Goal: Information Seeking & Learning: Learn about a topic

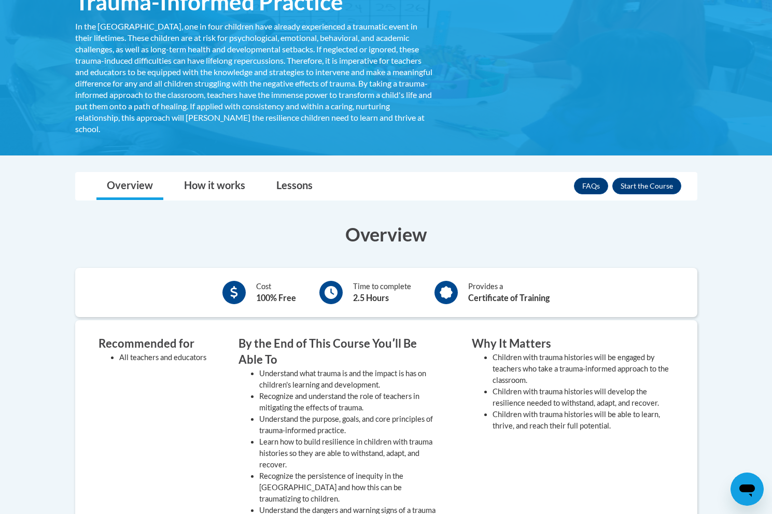
scroll to position [103, 0]
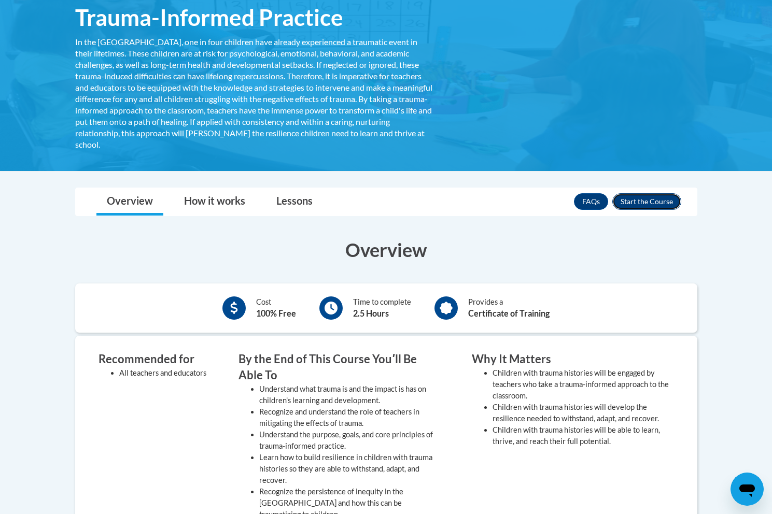
click at [647, 202] on button "Enroll" at bounding box center [646, 201] width 69 height 17
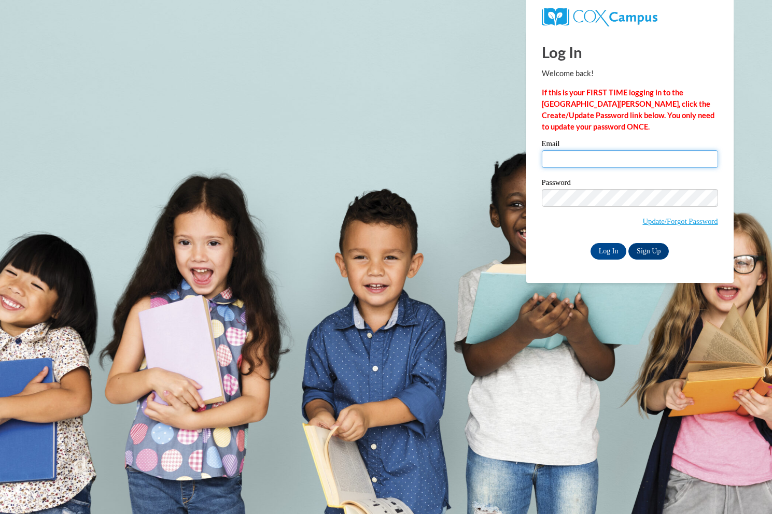
click at [590, 161] on input "Email" at bounding box center [630, 159] width 176 height 18
type input "Z1973313@students.niu.edu"
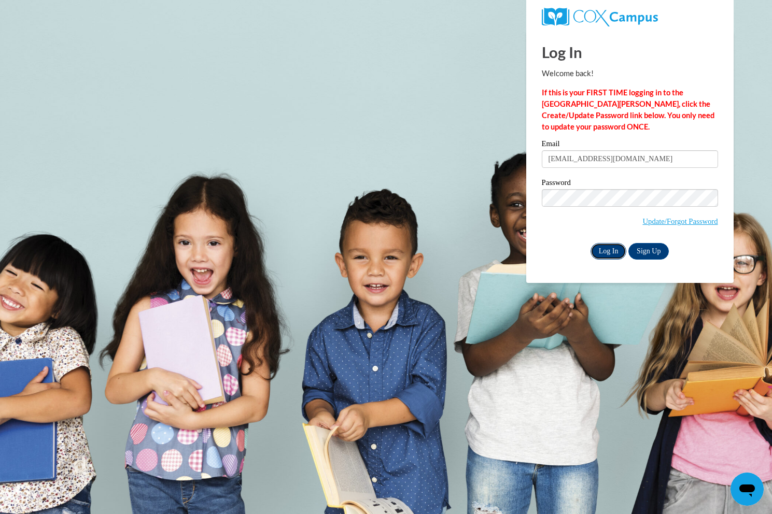
click at [596, 255] on input "Log In" at bounding box center [609, 251] width 36 height 17
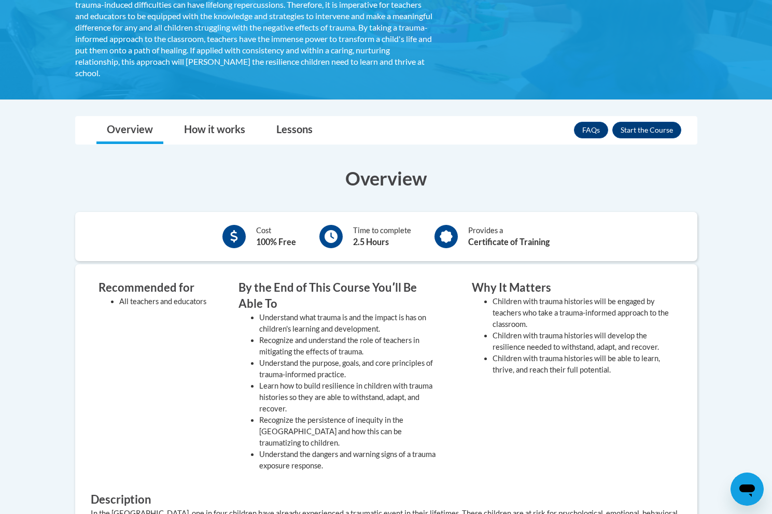
scroll to position [157, 0]
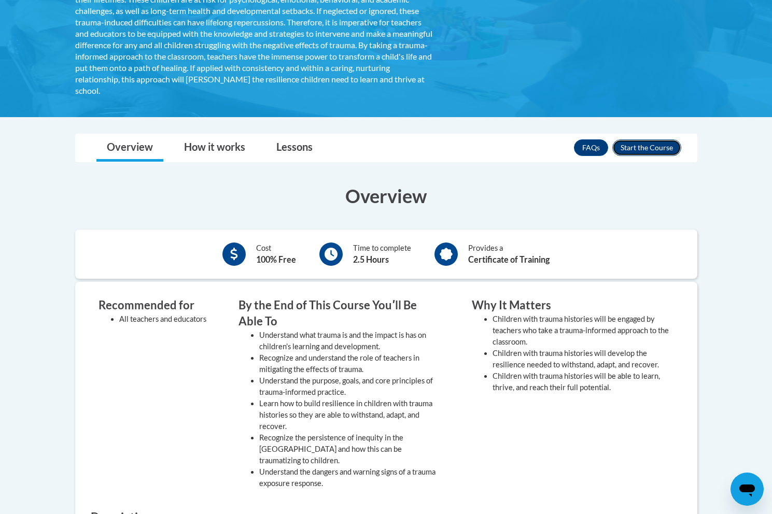
click at [658, 148] on button "Enroll" at bounding box center [646, 147] width 69 height 17
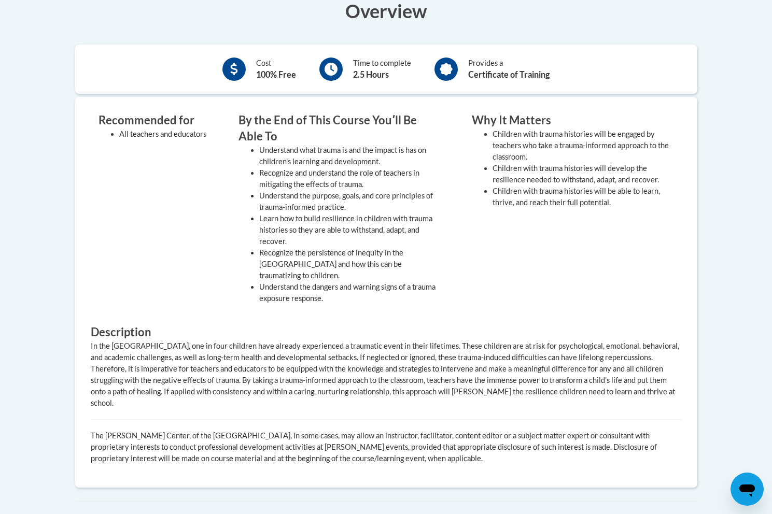
scroll to position [401, 0]
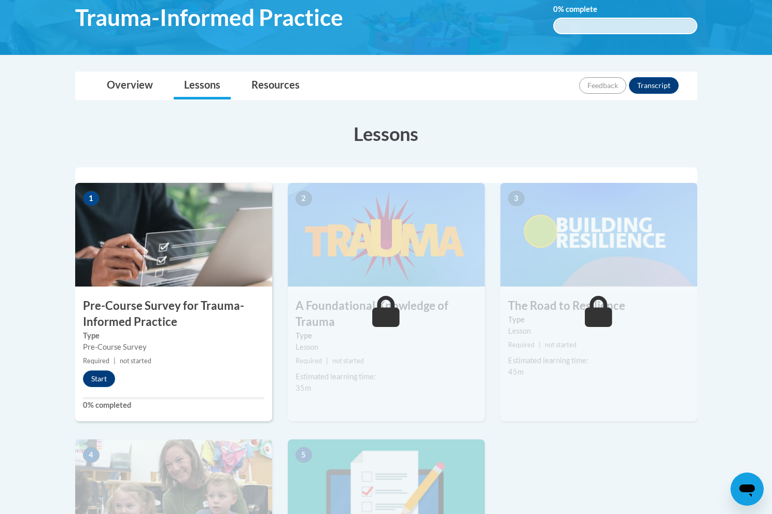
scroll to position [122, 0]
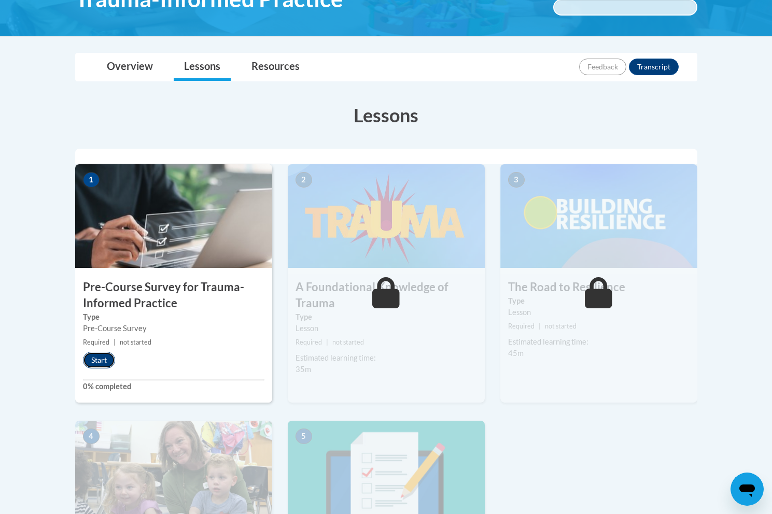
click at [95, 363] on button "Start" at bounding box center [99, 360] width 32 height 17
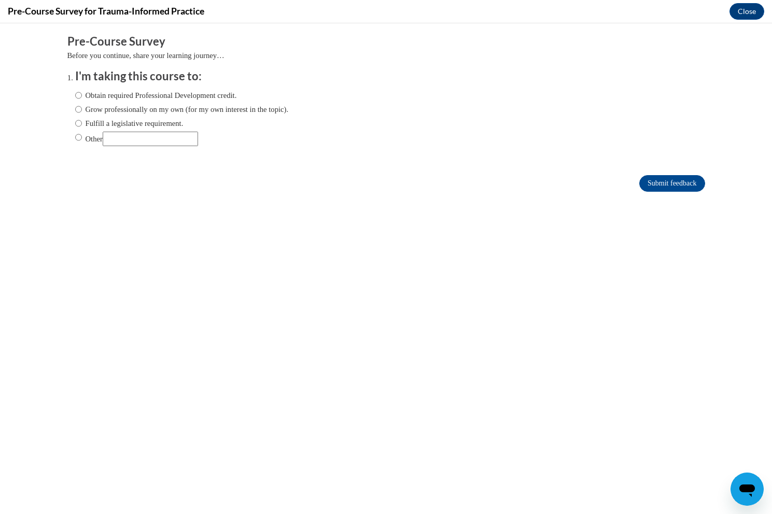
scroll to position [0, 0]
click at [143, 112] on label "Grow professionally on my own (for my own interest in the topic)." at bounding box center [182, 109] width 214 height 11
click at [82, 112] on input "Grow professionally on my own (for my own interest in the topic)." at bounding box center [78, 109] width 7 height 11
radio input "true"
click at [683, 188] on input "Submit feedback" at bounding box center [671, 183] width 65 height 17
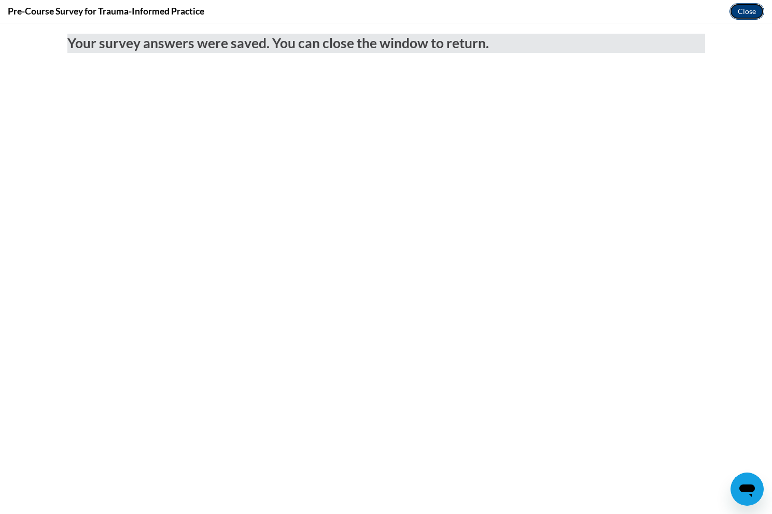
click at [748, 10] on button "Close" at bounding box center [747, 11] width 35 height 17
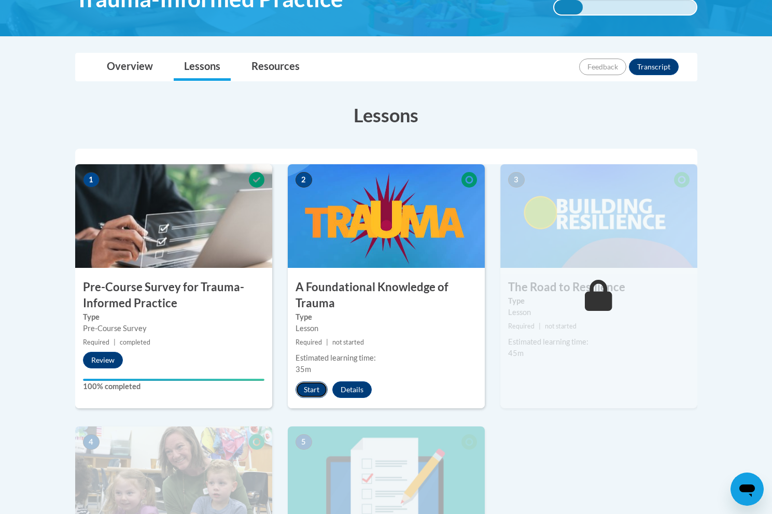
click at [303, 394] on button "Start" at bounding box center [312, 390] width 32 height 17
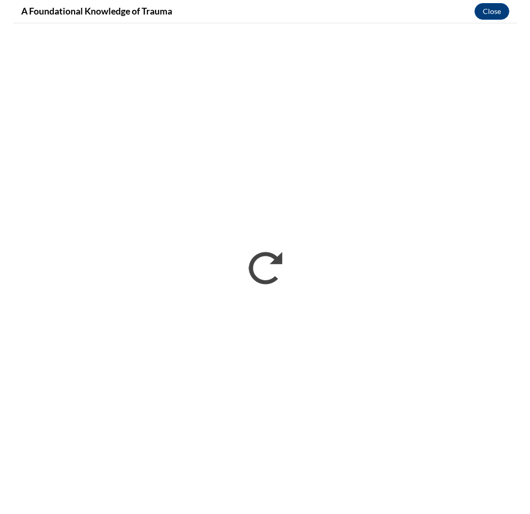
scroll to position [122, 0]
click at [499, 11] on button "Close" at bounding box center [504, 11] width 35 height 17
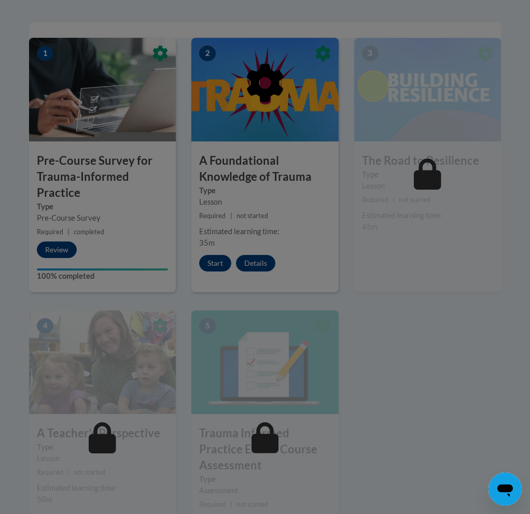
scroll to position [240, 0]
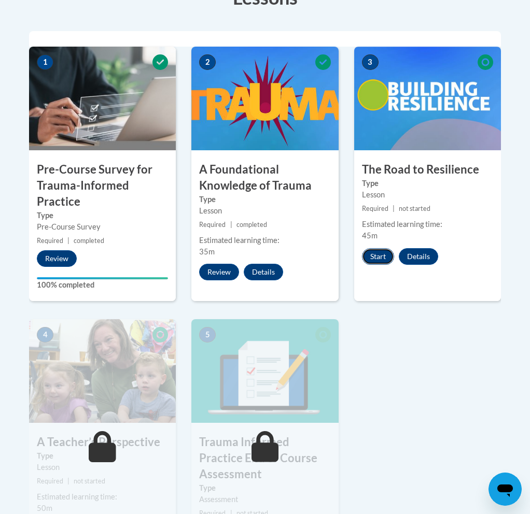
click at [374, 259] on button "Start" at bounding box center [378, 256] width 32 height 17
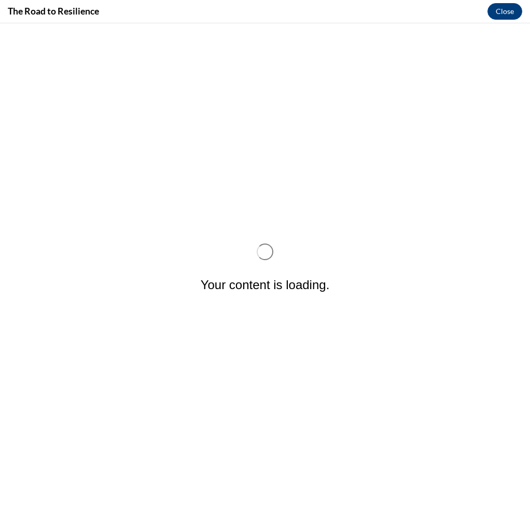
scroll to position [0, 0]
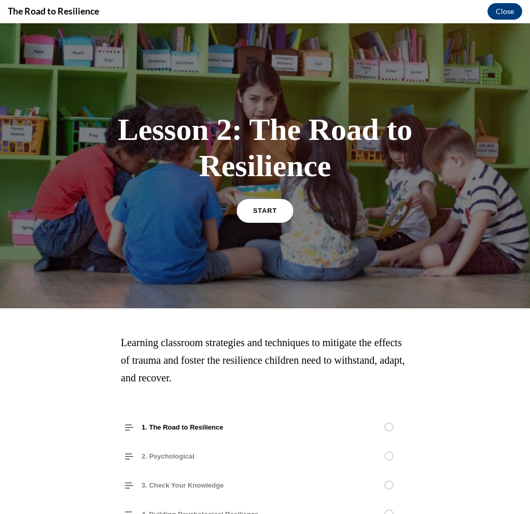
click at [261, 206] on link "START" at bounding box center [264, 211] width 57 height 24
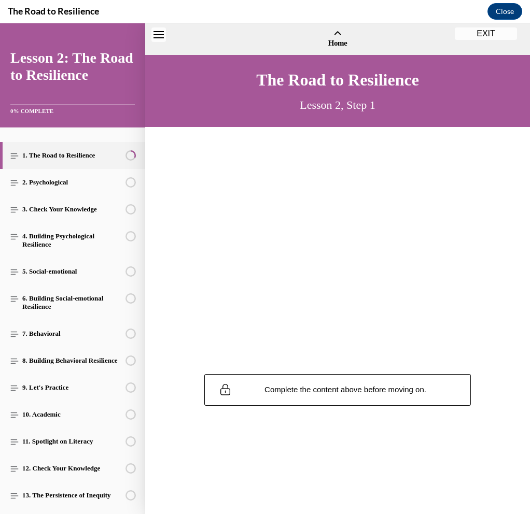
scroll to position [32, 0]
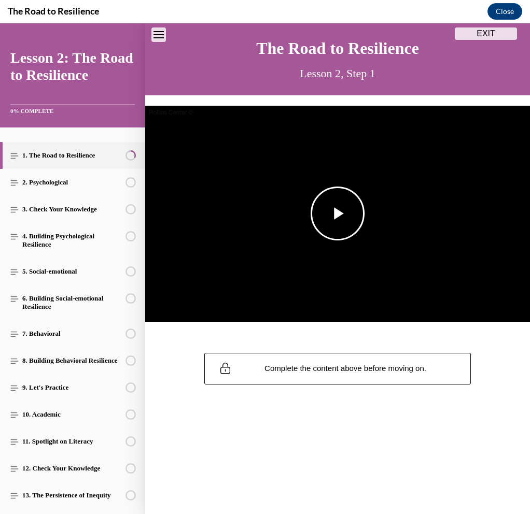
click at [338, 214] on span "Video player" at bounding box center [338, 214] width 0 height 0
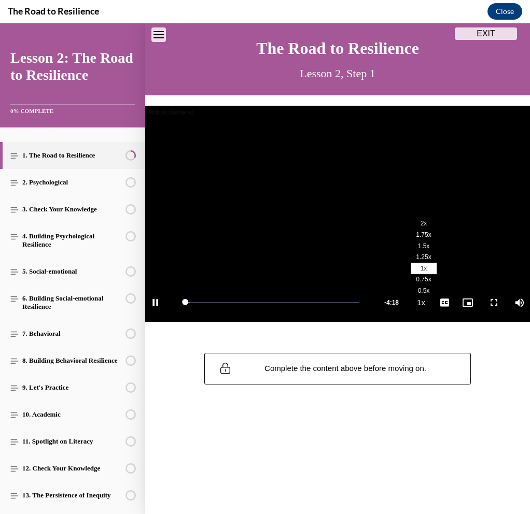
click at [427, 227] on span "2x" at bounding box center [424, 223] width 7 height 7
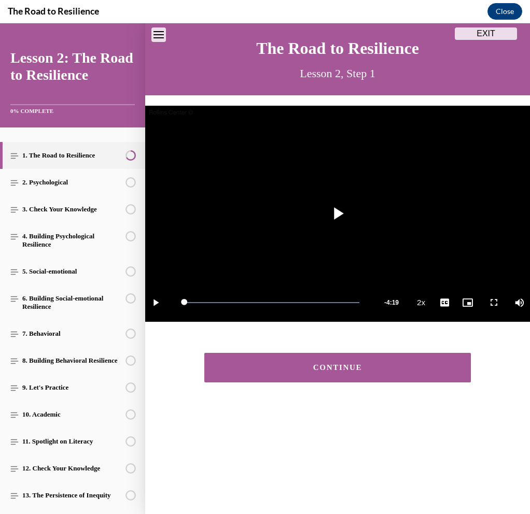
click at [365, 370] on div "CONTINUE" at bounding box center [337, 368] width 234 height 8
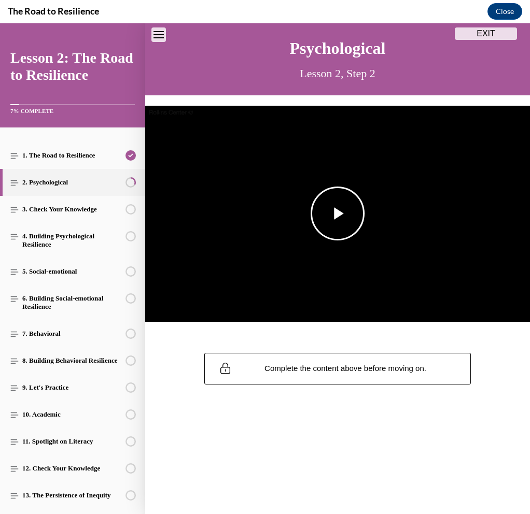
click at [338, 214] on span "Video player" at bounding box center [338, 214] width 0 height 0
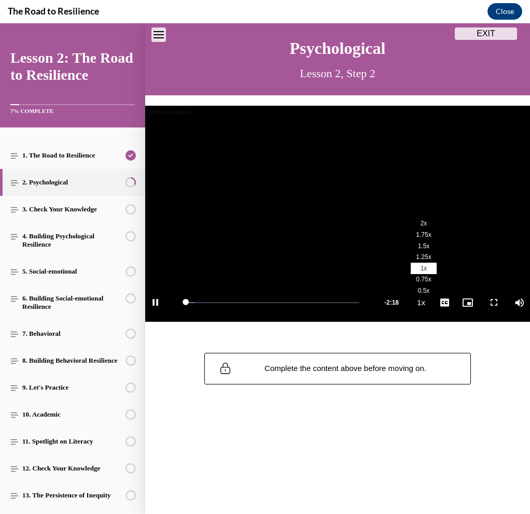
click at [431, 224] on li "2x" at bounding box center [424, 223] width 26 height 11
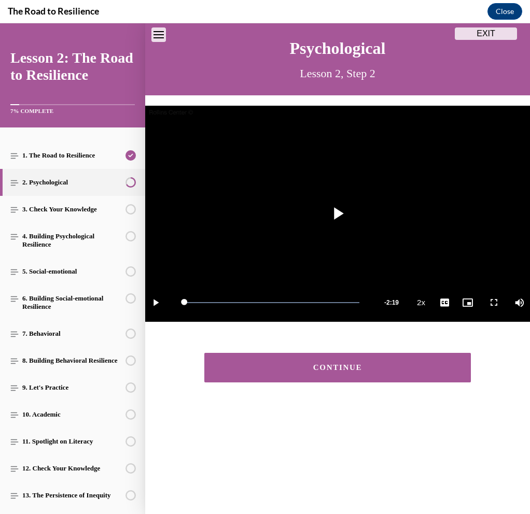
click at [369, 365] on div "CONTINUE" at bounding box center [337, 368] width 234 height 8
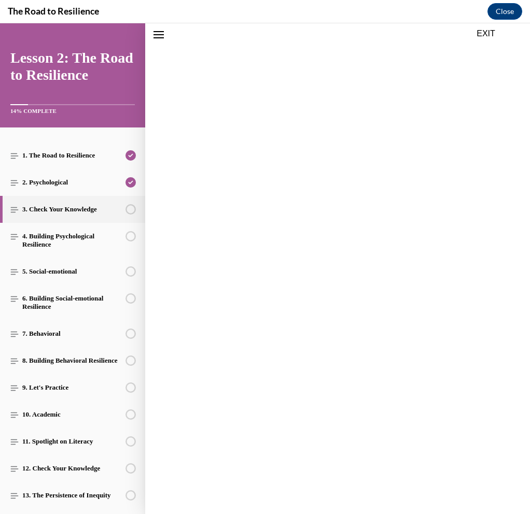
scroll to position [32, 0]
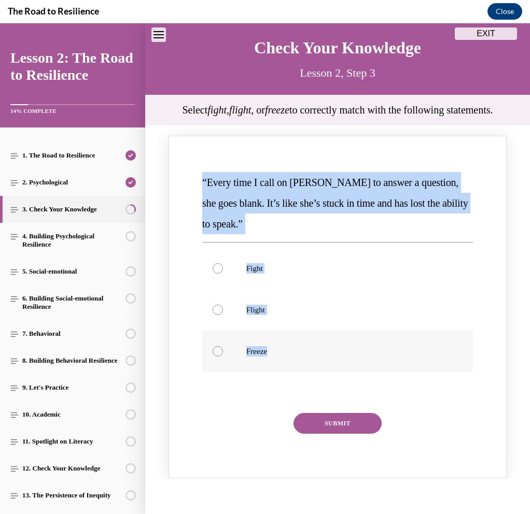
drag, startPoint x: 202, startPoint y: 195, endPoint x: 283, endPoint y: 382, distance: 203.7
click at [283, 382] on div "“Every time I call on Addison to answer a question, she goes blank. It’s like s…" at bounding box center [337, 309] width 275 height 279
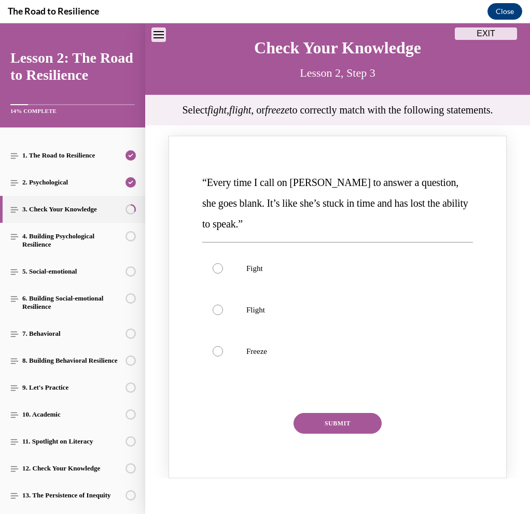
click at [207, 156] on div "“Every time I call on Addison to answer a question, she goes blank. It’s like s…" at bounding box center [338, 307] width 338 height 343
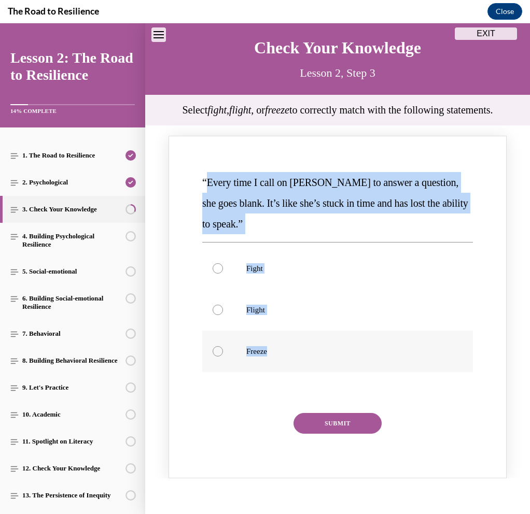
drag, startPoint x: 205, startPoint y: 197, endPoint x: 295, endPoint y: 384, distance: 207.3
click at [295, 384] on div "“Every time I call on Addison to answer a question, she goes blank. It’s like s…" at bounding box center [337, 309] width 275 height 279
copy div "Every time I call on Addison to answer a question, she goes blank. It’s like sh…"
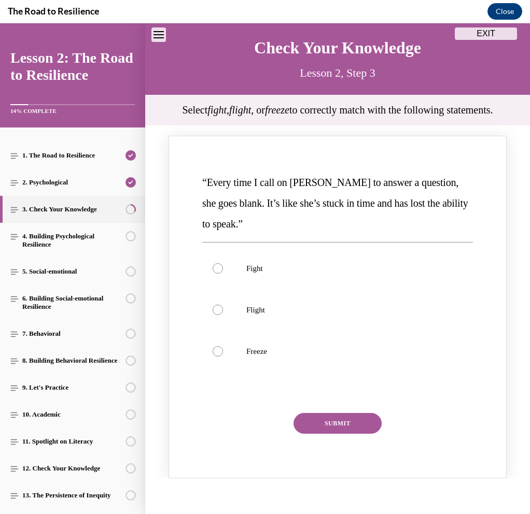
click at [273, 166] on div "“Every time I call on Addison to answer a question, she goes blank. It’s like s…" at bounding box center [338, 307] width 338 height 343
click at [222, 357] on div "Knowledge check: Multiple choice" at bounding box center [218, 351] width 10 height 10
click at [222, 357] on input "Freeze" at bounding box center [218, 351] width 10 height 10
radio input "true"
click at [334, 434] on button "SUBMIT" at bounding box center [337, 423] width 88 height 21
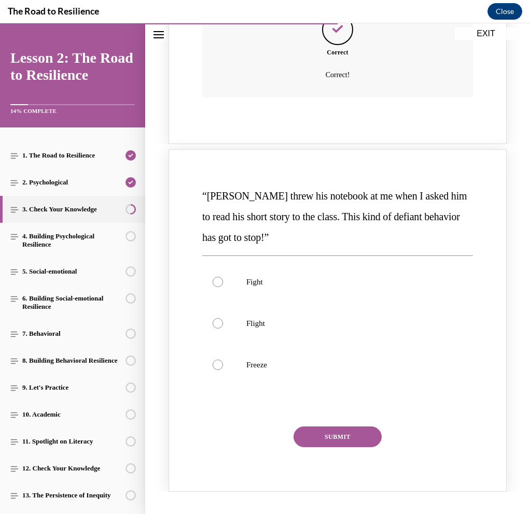
scroll to position [470, 0]
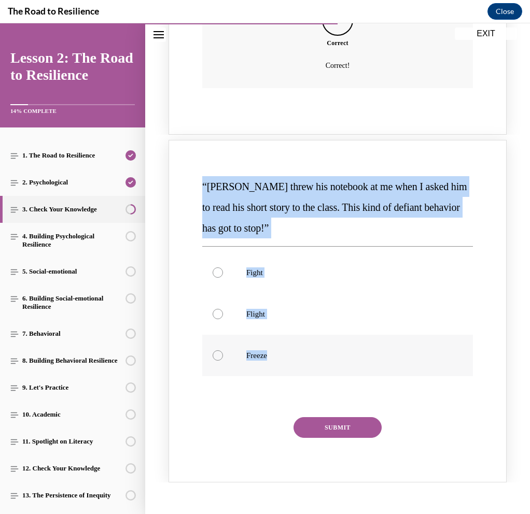
drag, startPoint x: 198, startPoint y: 199, endPoint x: 286, endPoint y: 376, distance: 197.6
click at [286, 376] on div "“Hudson threw his notebook at me when I asked him to read his short story to th…" at bounding box center [338, 311] width 338 height 343
copy div "“Hudson threw his notebook at me when I asked him to read his short story to th…"
click at [250, 361] on p "Freeze" at bounding box center [346, 356] width 201 height 10
click at [223, 361] on input "Freeze" at bounding box center [218, 356] width 10 height 10
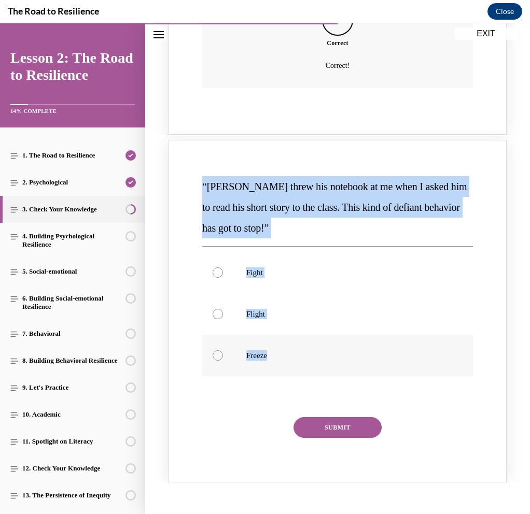
radio input "true"
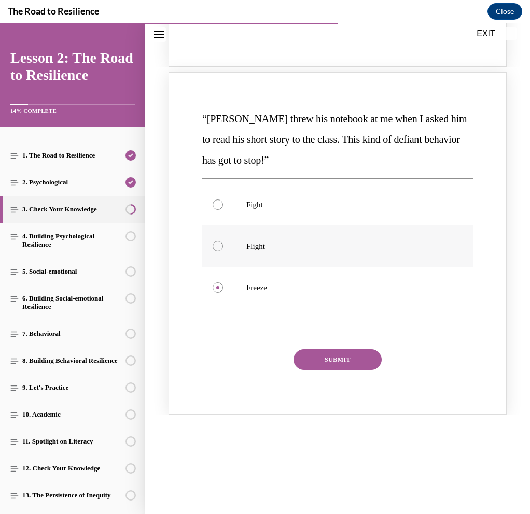
scroll to position [538, 0]
click at [246, 251] on p "Flight" at bounding box center [346, 246] width 201 height 10
click at [223, 251] on input "Flight" at bounding box center [218, 246] width 10 height 10
radio input "true"
click at [329, 370] on button "SUBMIT" at bounding box center [337, 359] width 88 height 21
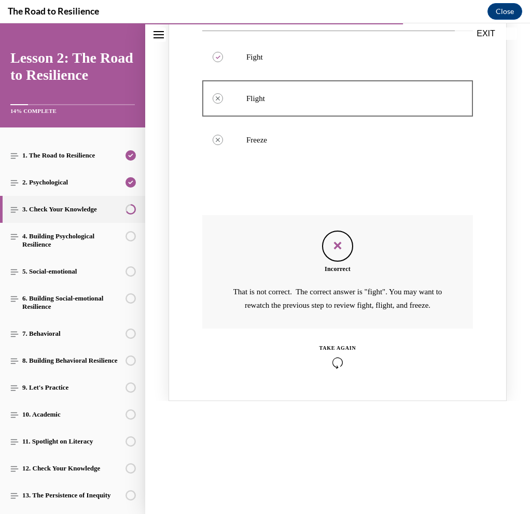
scroll to position [701, 0]
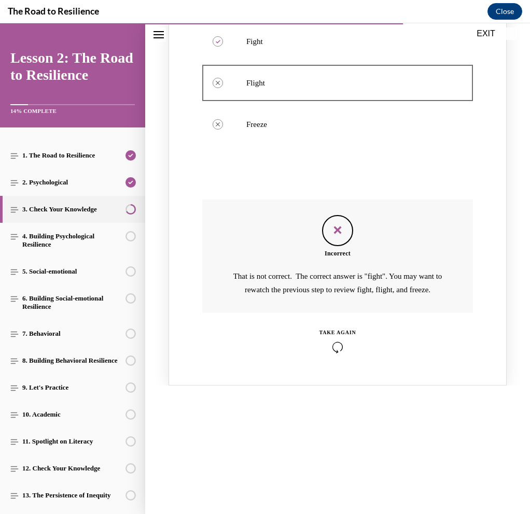
click at [340, 353] on icon "Knowledge check: Multiple choice" at bounding box center [337, 347] width 37 height 11
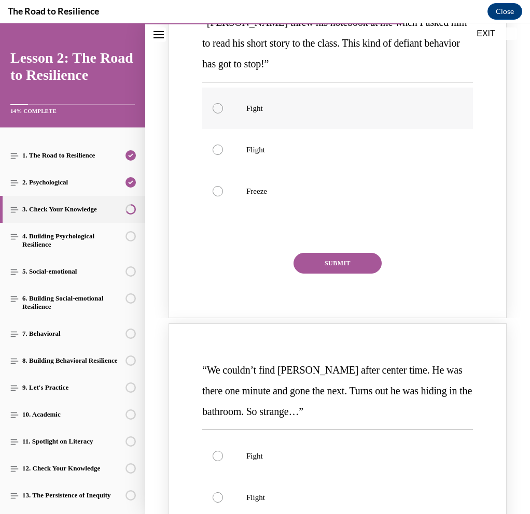
scroll to position [633, 0]
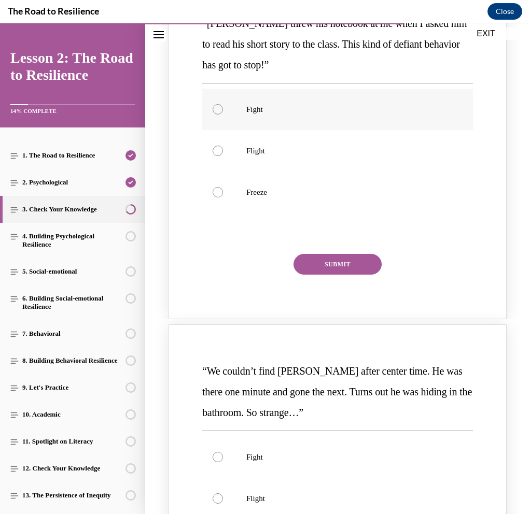
click at [246, 115] on p "Fight" at bounding box center [346, 109] width 201 height 10
click at [223, 115] on input "Fight" at bounding box center [218, 109] width 10 height 10
radio input "true"
click at [331, 275] on button "SUBMIT" at bounding box center [337, 264] width 88 height 21
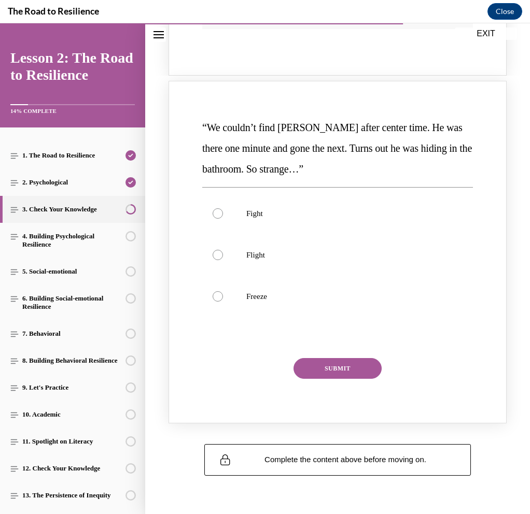
scroll to position [987, 0]
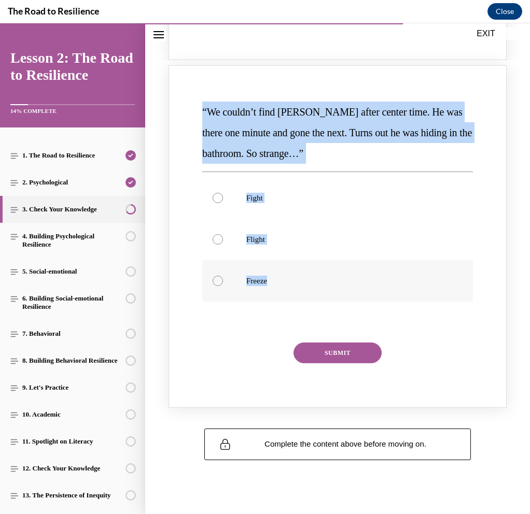
drag, startPoint x: 200, startPoint y: 121, endPoint x: 268, endPoint y: 314, distance: 204.7
click at [268, 314] on div "“We couldn’t find Orson after center time. He was there one minute and gone the…" at bounding box center [337, 239] width 275 height 279
copy div "“We couldn’t find Orson after center time. He was there one minute and gone the…"
click at [249, 260] on label "Flight" at bounding box center [337, 239] width 271 height 41
click at [223, 245] on input "Flight" at bounding box center [218, 239] width 10 height 10
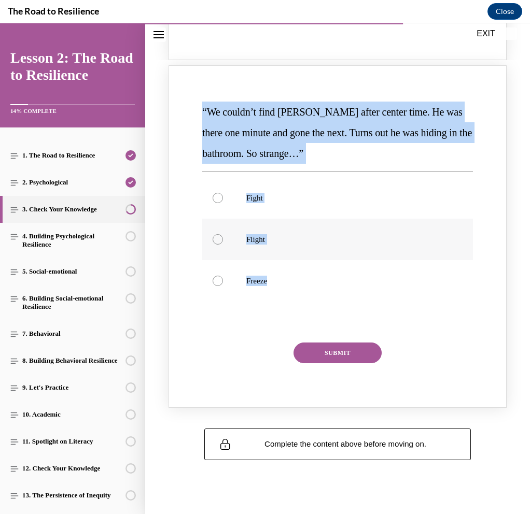
radio input "true"
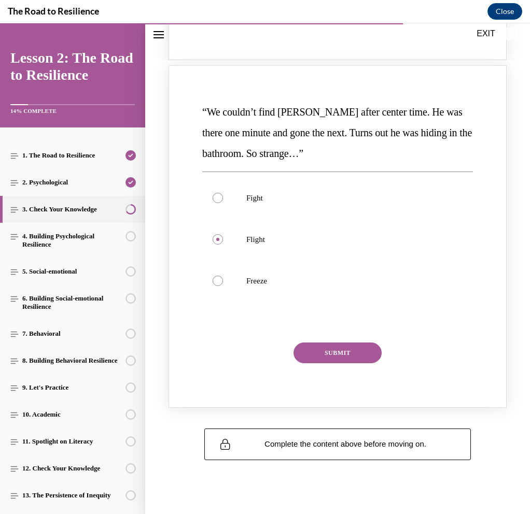
click at [324, 363] on button "SUBMIT" at bounding box center [337, 353] width 88 height 21
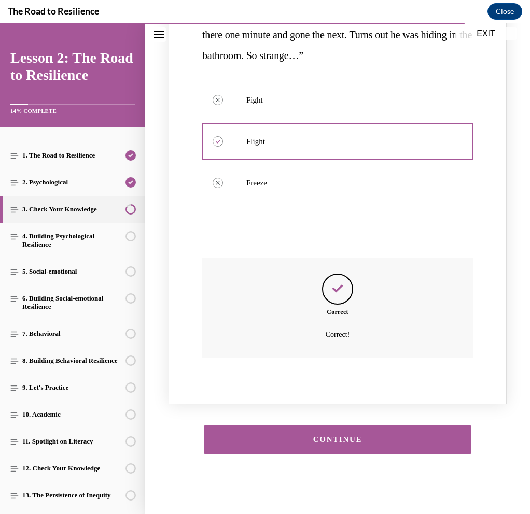
scroll to position [1104, 0]
click at [342, 448] on button "CONTINUE" at bounding box center [337, 440] width 266 height 30
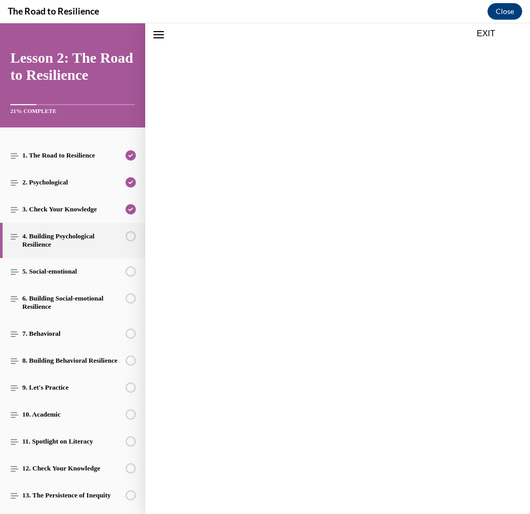
scroll to position [32, 0]
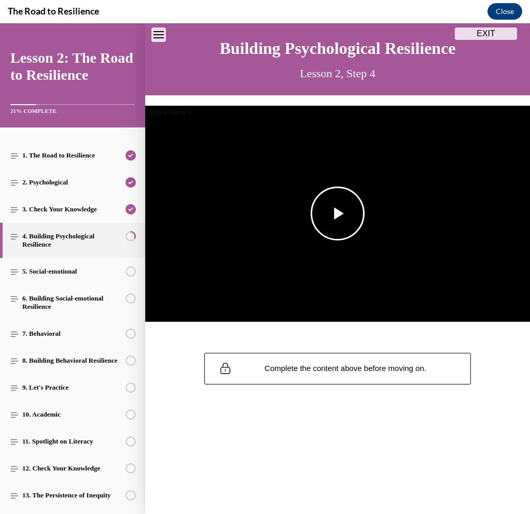
click at [338, 214] on span "Video player" at bounding box center [338, 214] width 0 height 0
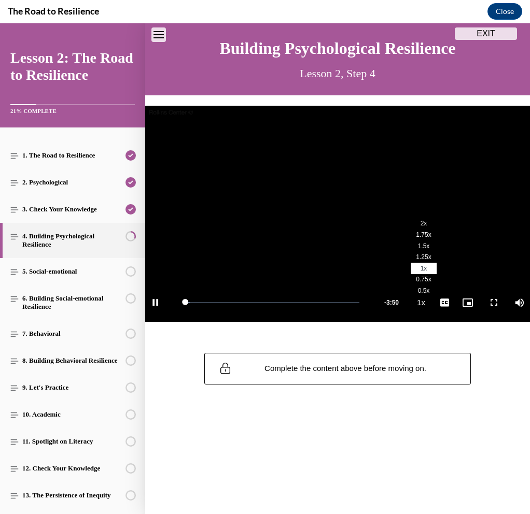
click at [425, 226] on span "2x" at bounding box center [424, 223] width 7 height 7
click at [331, 302] on div "3:14" at bounding box center [331, 302] width 1 height 1
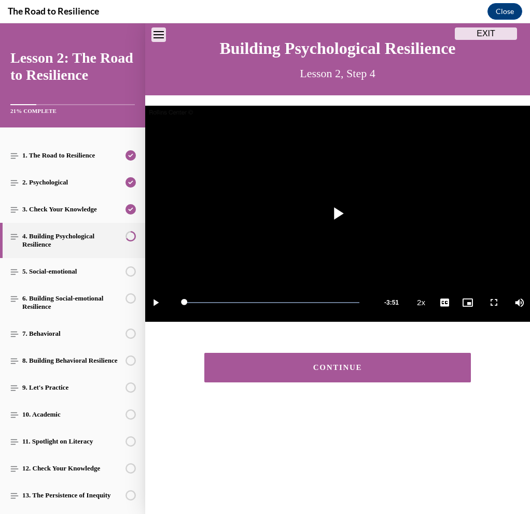
click at [439, 367] on div "CONTINUE" at bounding box center [337, 368] width 234 height 8
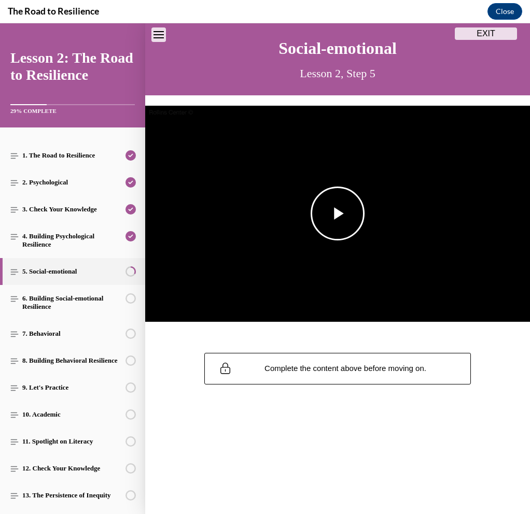
click at [338, 214] on span "Video player" at bounding box center [338, 214] width 0 height 0
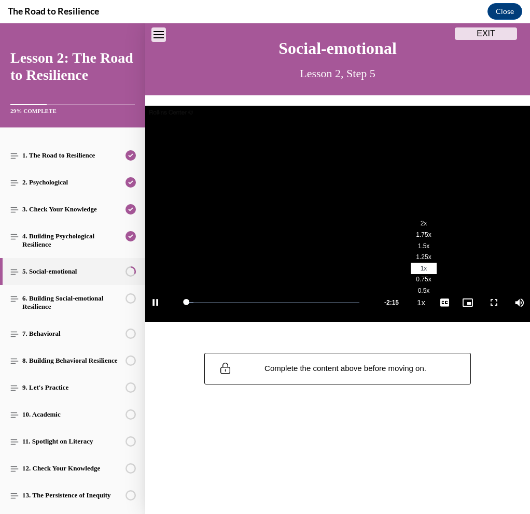
click at [426, 225] on span "2x" at bounding box center [424, 223] width 7 height 7
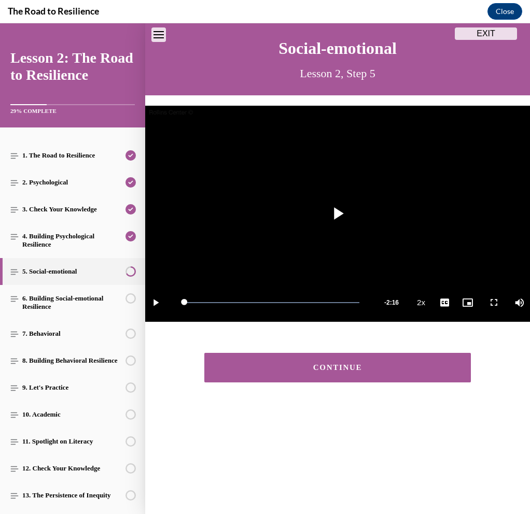
click at [381, 365] on div "CONTINUE" at bounding box center [337, 368] width 234 height 8
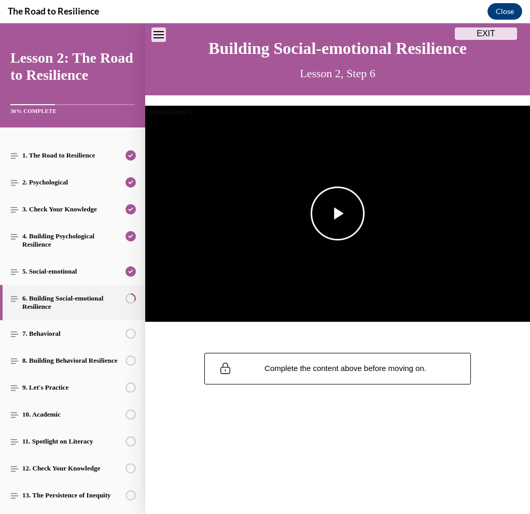
click at [338, 214] on span "Video player" at bounding box center [338, 214] width 0 height 0
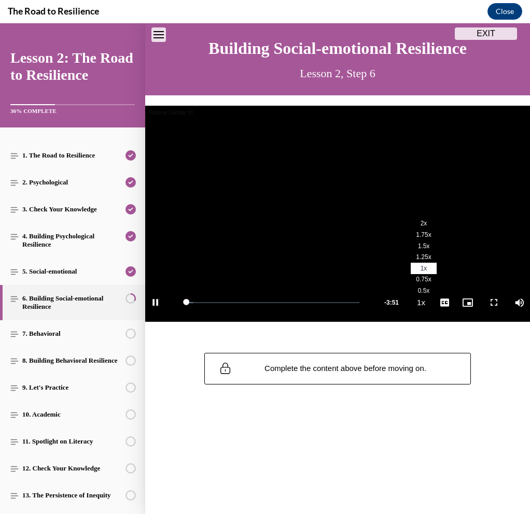
click at [429, 226] on li "2x" at bounding box center [424, 223] width 26 height 11
click at [334, 301] on div "Loaded : 73.27% 3:18 2:49" at bounding box center [272, 302] width 186 height 39
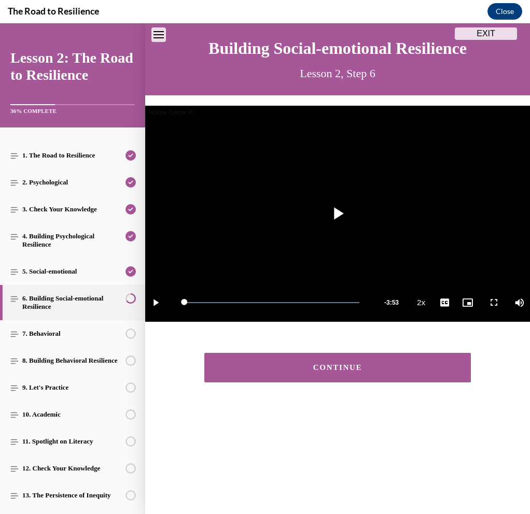
click at [376, 368] on div "CONTINUE" at bounding box center [337, 368] width 234 height 8
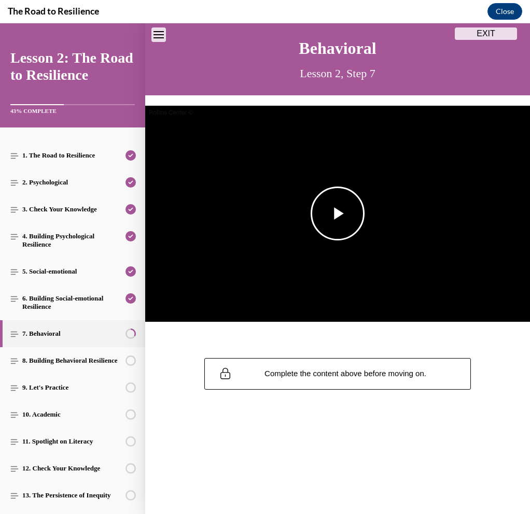
click at [338, 214] on span "Video player" at bounding box center [338, 214] width 0 height 0
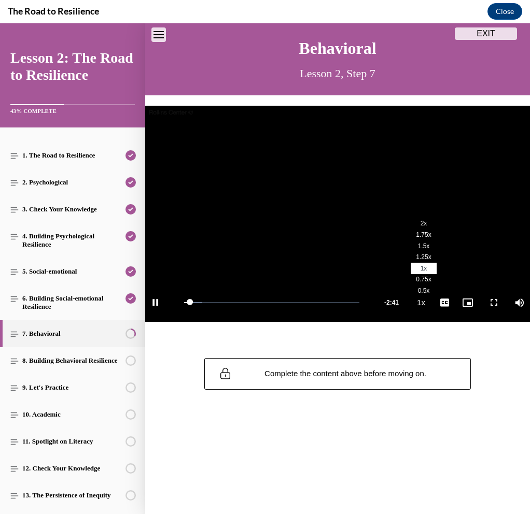
click at [423, 228] on li "2x" at bounding box center [424, 223] width 26 height 11
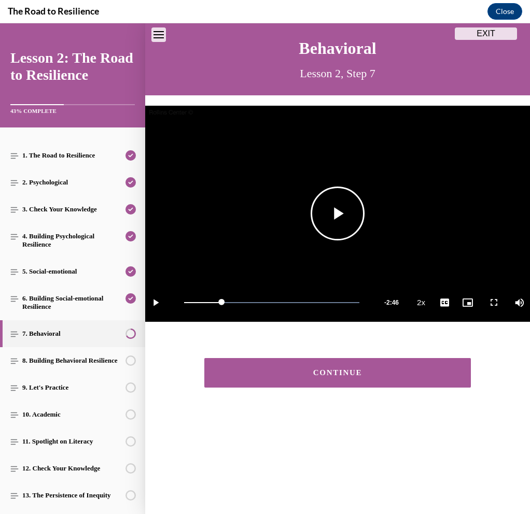
click at [338, 214] on span "Video player" at bounding box center [338, 214] width 0 height 0
click at [393, 393] on div "CONTINUE" at bounding box center [337, 373] width 385 height 61
click at [393, 379] on button "CONTINUE" at bounding box center [337, 373] width 266 height 30
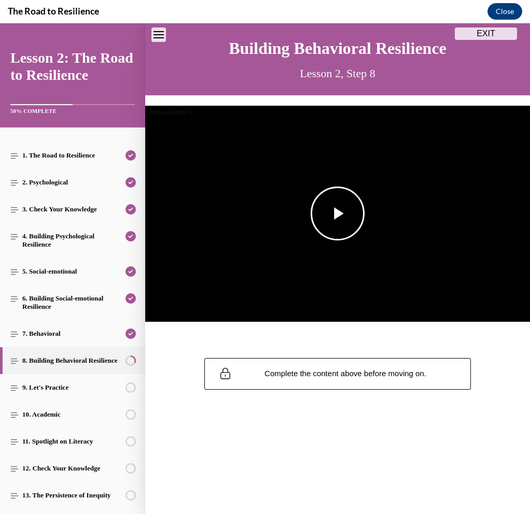
click at [338, 214] on span "Video player" at bounding box center [338, 214] width 0 height 0
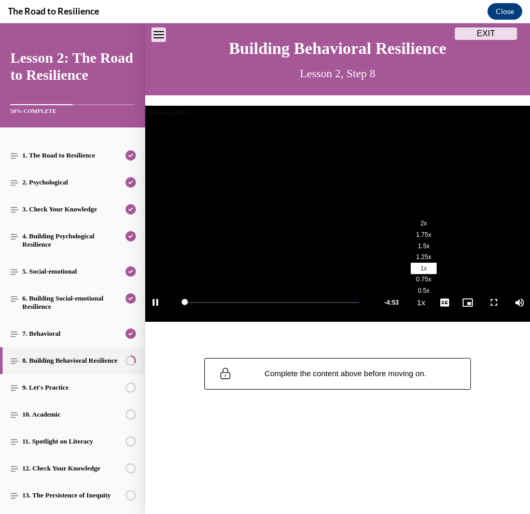
click at [426, 226] on span "2x" at bounding box center [424, 223] width 7 height 7
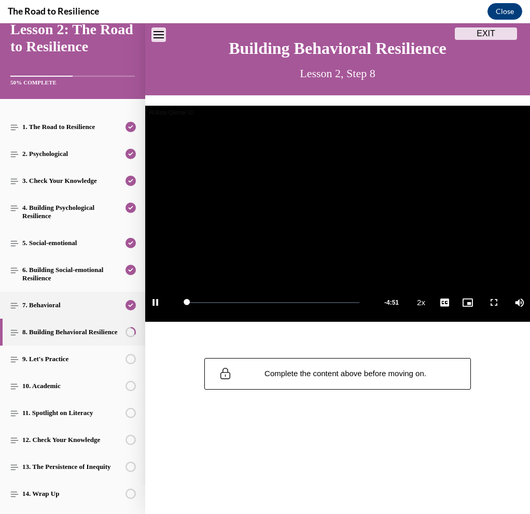
scroll to position [57, 0]
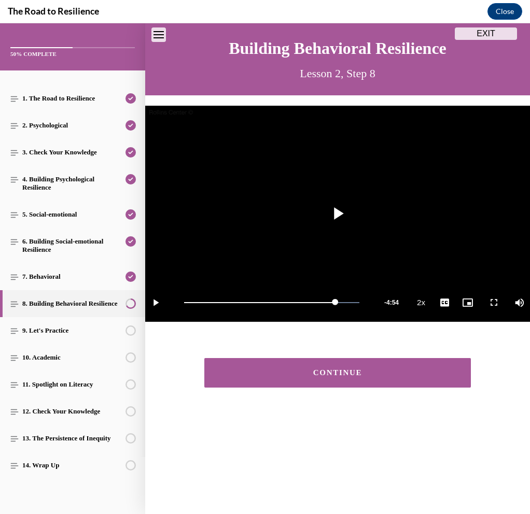
click at [333, 383] on button "CONTINUE" at bounding box center [337, 373] width 266 height 30
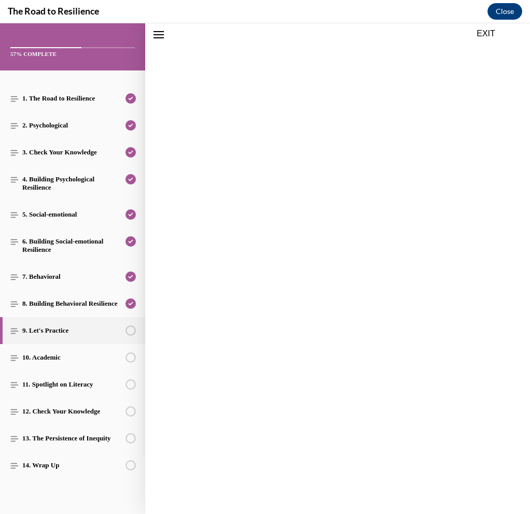
scroll to position [32, 0]
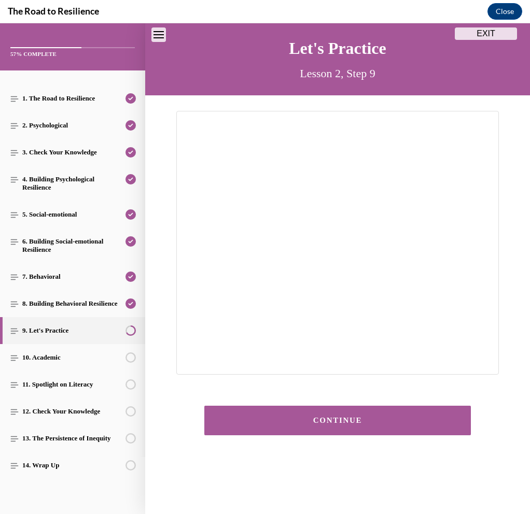
click at [382, 426] on button "CONTINUE" at bounding box center [337, 421] width 266 height 30
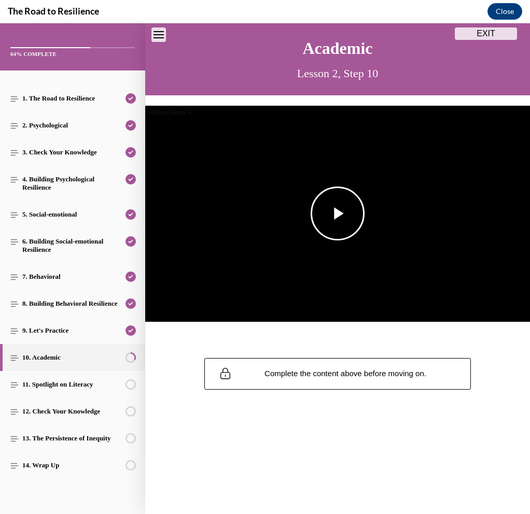
click at [338, 214] on span "Video player" at bounding box center [338, 214] width 0 height 0
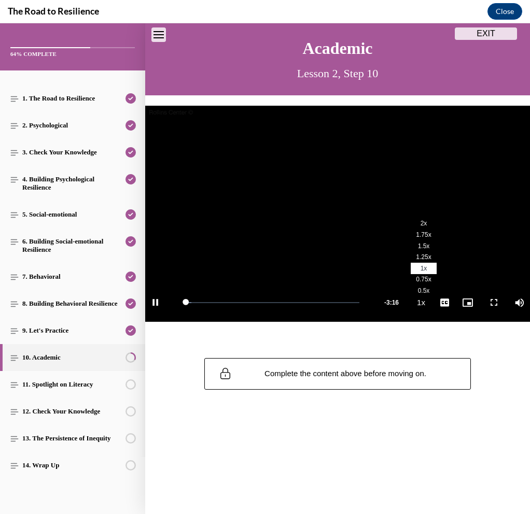
click at [424, 222] on span "2x" at bounding box center [424, 223] width 7 height 7
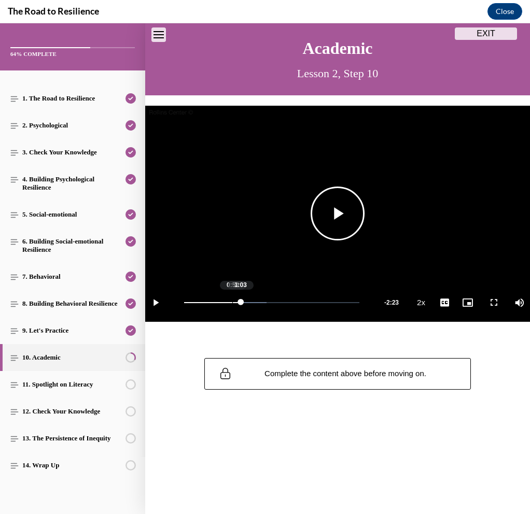
click at [232, 302] on div "0:54" at bounding box center [232, 302] width 1 height 1
click at [233, 300] on div "Loaded : 49.07% 0:58 1:07" at bounding box center [272, 302] width 186 height 39
click at [227, 302] on div "0:48" at bounding box center [227, 302] width 1 height 1
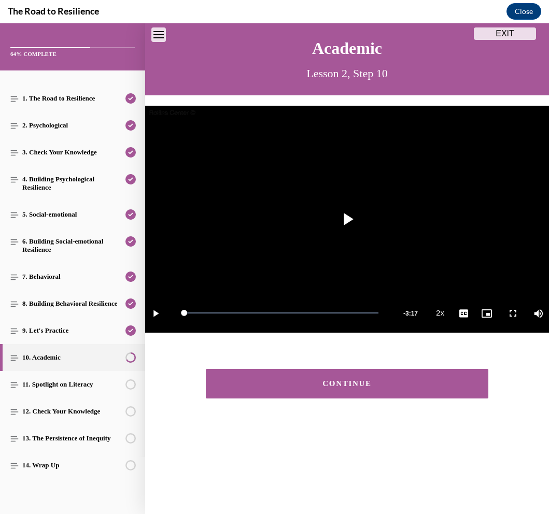
click at [363, 383] on div "CONTINUE" at bounding box center [347, 384] width 250 height 8
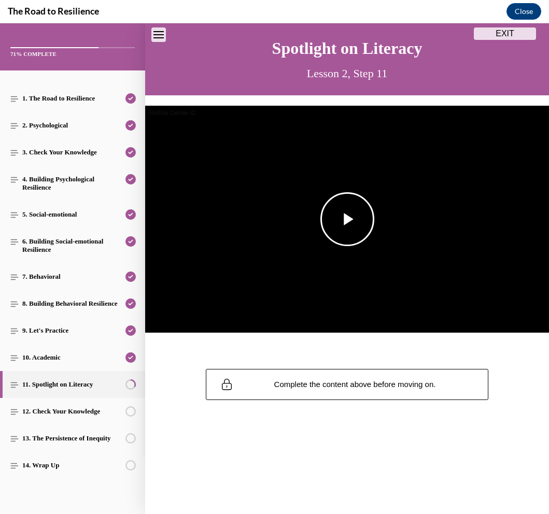
click at [347, 219] on span "Video player" at bounding box center [347, 219] width 0 height 0
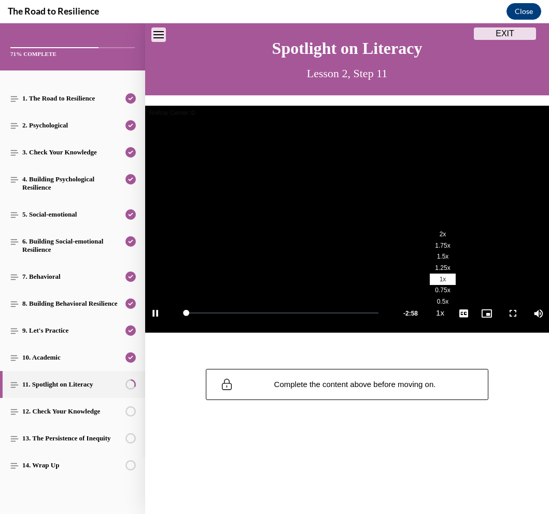
click at [444, 236] on span "2x" at bounding box center [443, 234] width 7 height 7
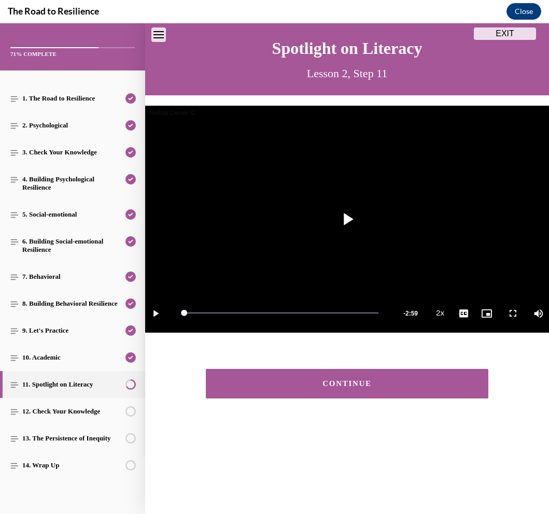
click at [346, 384] on div "CONTINUE" at bounding box center [347, 384] width 250 height 8
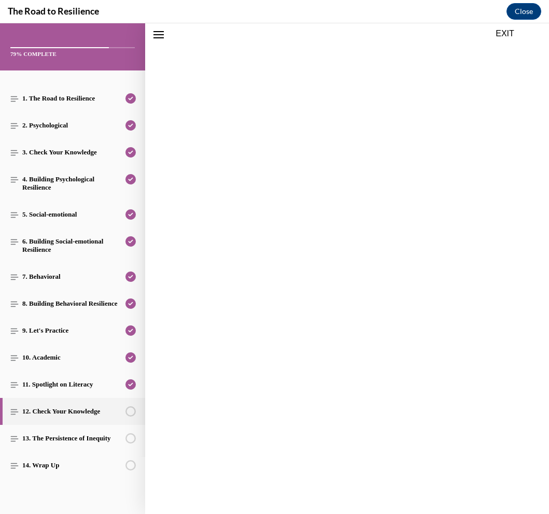
scroll to position [32, 0]
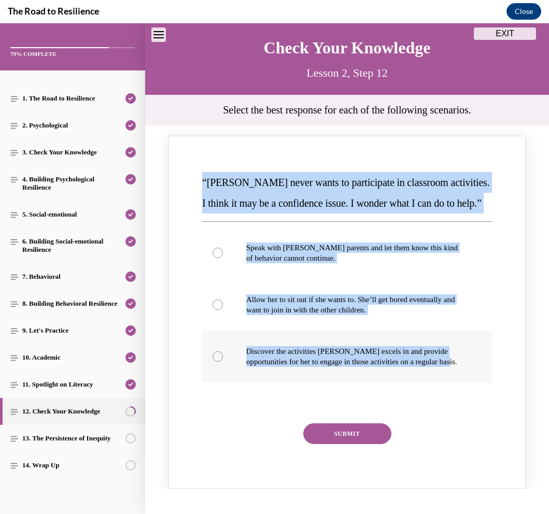
drag, startPoint x: 203, startPoint y: 178, endPoint x: 271, endPoint y: 398, distance: 230.3
click at [271, 398] on div "“Mattison never wants to participate in classroom activities. I think it may be…" at bounding box center [347, 315] width 294 height 290
copy div "“Mattison never wants to participate in classroom activities. I think it may be…"
click at [250, 367] on p "Discover the activities Mattison excels in and provide opportunities for her to…" at bounding box center [356, 356] width 220 height 21
click at [223, 362] on input "Discover the activities Mattison excels in and provide opportunities for her to…" at bounding box center [218, 357] width 10 height 10
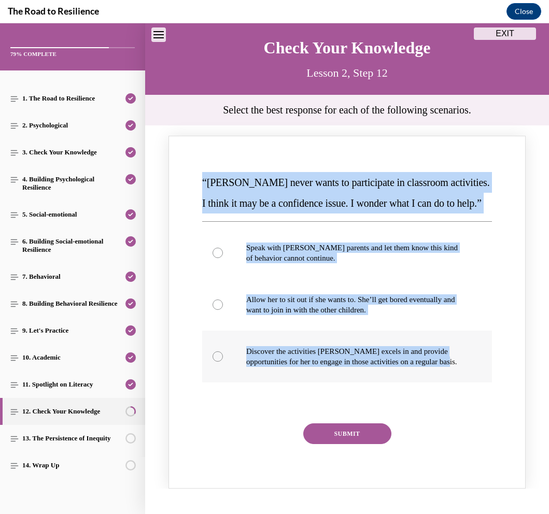
radio input "true"
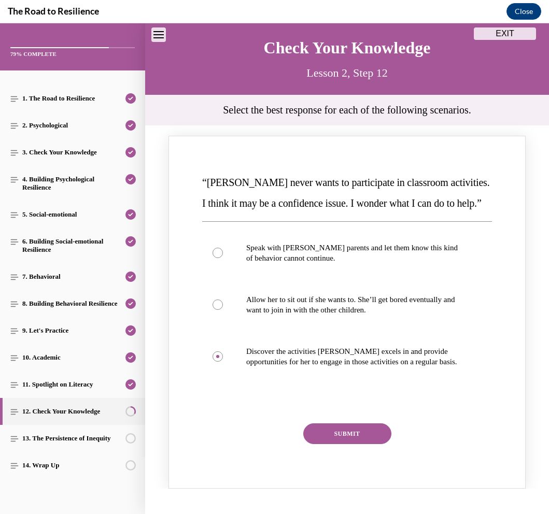
click at [340, 444] on button "SUBMIT" at bounding box center [347, 434] width 88 height 21
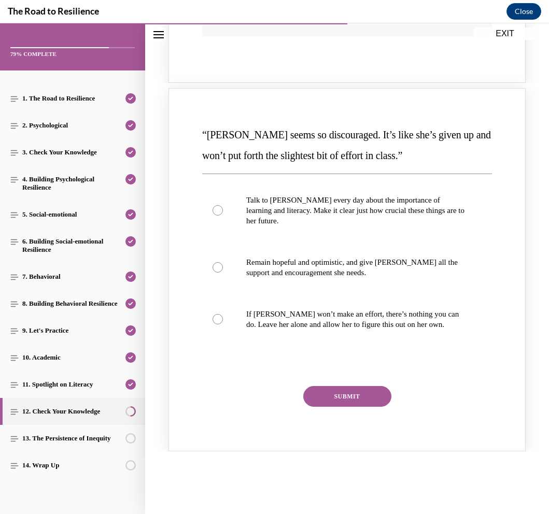
scroll to position [556, 0]
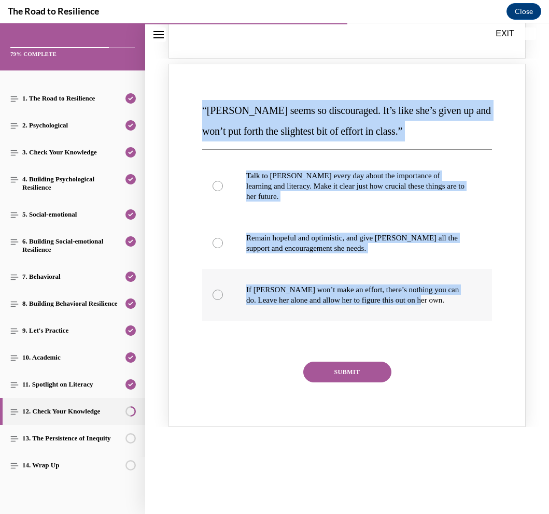
drag, startPoint x: 202, startPoint y: 135, endPoint x: 452, endPoint y: 343, distance: 325.1
click at [452, 343] on div "“Alyson seems so discouraged. It’s like she’s given up and won’t put forth the …" at bounding box center [347, 248] width 294 height 300
copy div "“Alyson seems so discouraged. It’s like she’s given up and won’t put forth the …"
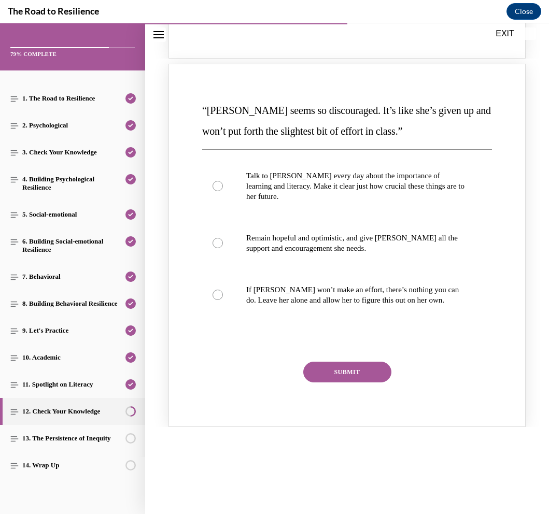
click at [278, 254] on p "Remain hopeful and optimistic, and give Alyson all the support and encouragemen…" at bounding box center [356, 243] width 220 height 21
click at [223, 248] on input "Remain hopeful and optimistic, and give Alyson all the support and encouragemen…" at bounding box center [218, 243] width 10 height 10
radio input "true"
click at [358, 383] on button "SUBMIT" at bounding box center [347, 372] width 88 height 21
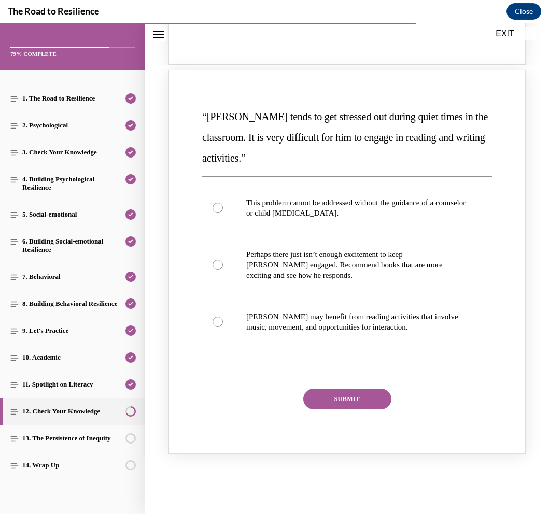
scroll to position [1030, 0]
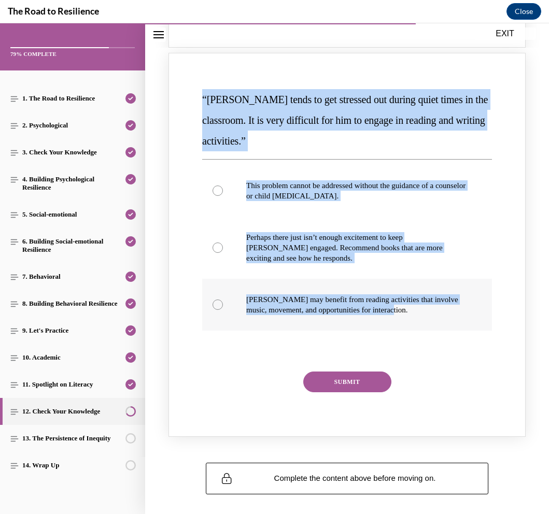
drag, startPoint x: 200, startPoint y: 125, endPoint x: 406, endPoint y: 350, distance: 304.9
click at [406, 350] on div "“Harrison tends to get stressed out during quiet times in the classroom. It is …" at bounding box center [347, 247] width 294 height 321
copy div "“Harrison tends to get stressed out during quiet times in the classroom. It is …"
click at [216, 310] on div "Knowledge check: Multiple choice" at bounding box center [218, 305] width 10 height 10
click at [216, 310] on input "Harrison may benefit from reading activities that involve music, movement, and …" at bounding box center [218, 305] width 10 height 10
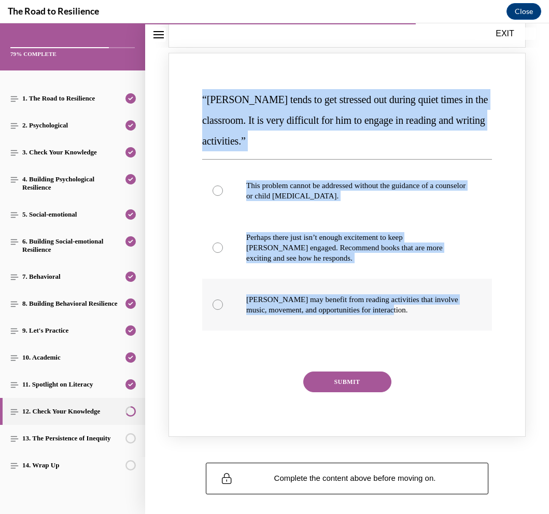
radio input "true"
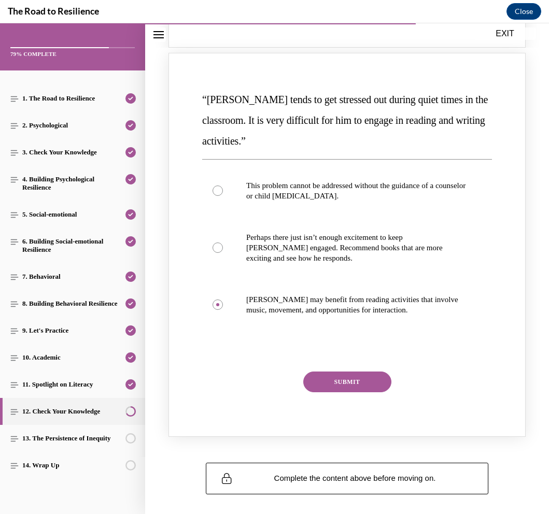
click at [334, 393] on button "SUBMIT" at bounding box center [347, 382] width 88 height 21
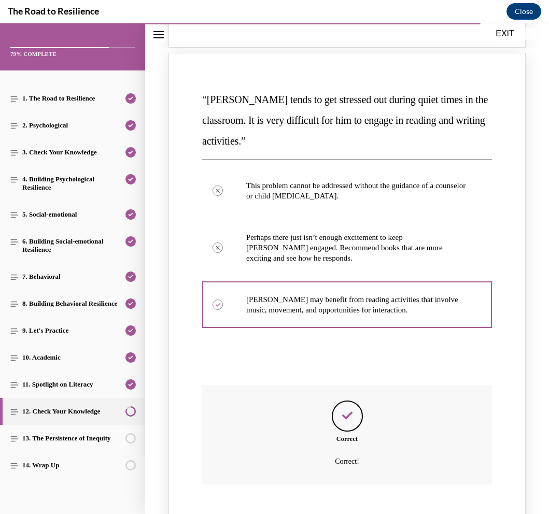
scroll to position [1199, 0]
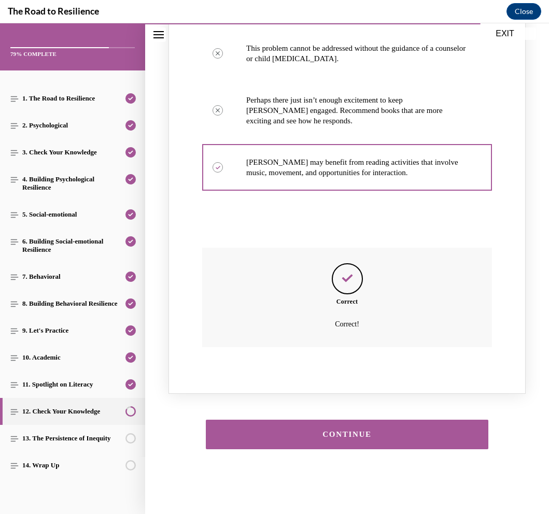
click at [297, 430] on button "CONTINUE" at bounding box center [347, 435] width 282 height 30
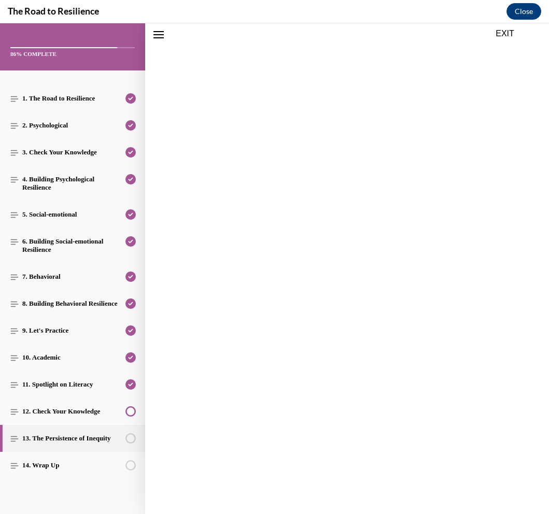
scroll to position [1167, 0]
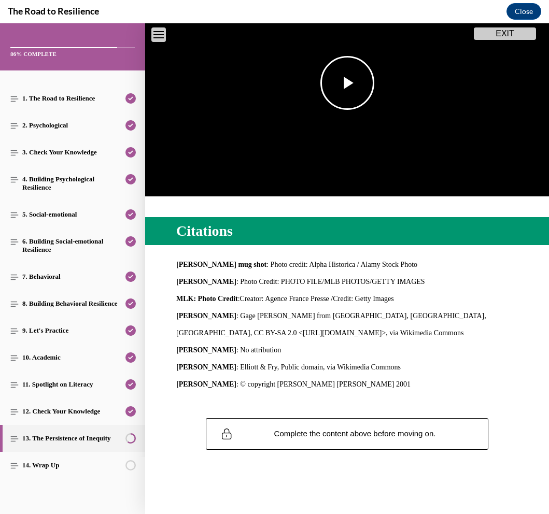
click at [347, 83] on span "Video player" at bounding box center [347, 83] width 0 height 0
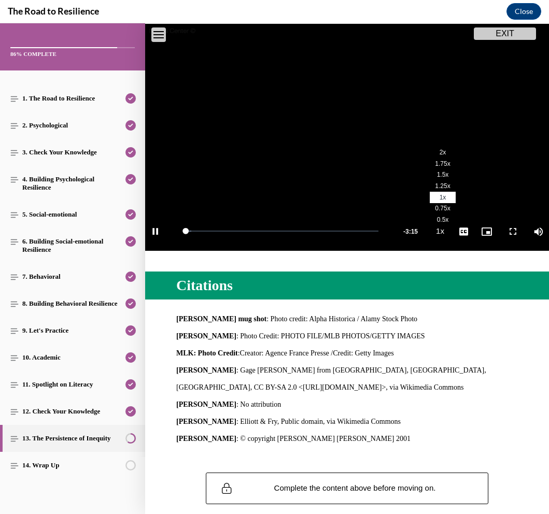
click at [444, 157] on li "2x" at bounding box center [443, 152] width 26 height 11
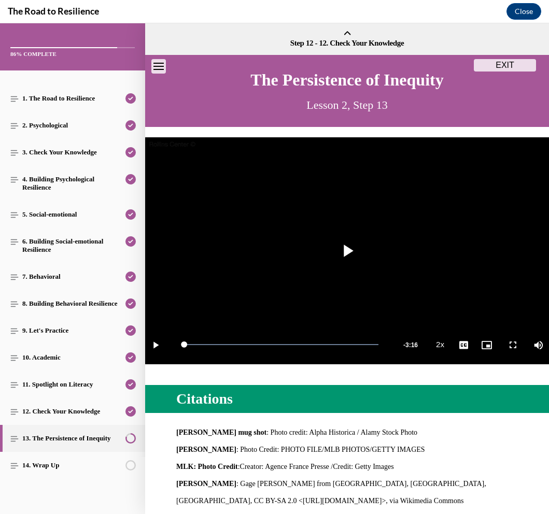
scroll to position [166, 0]
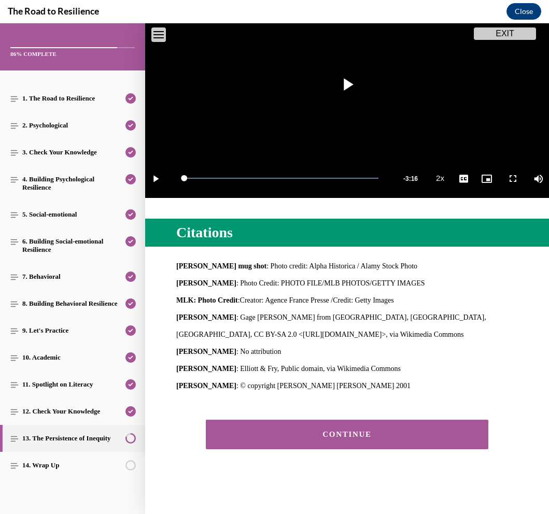
click at [321, 425] on button "CONTINUE" at bounding box center [347, 435] width 282 height 30
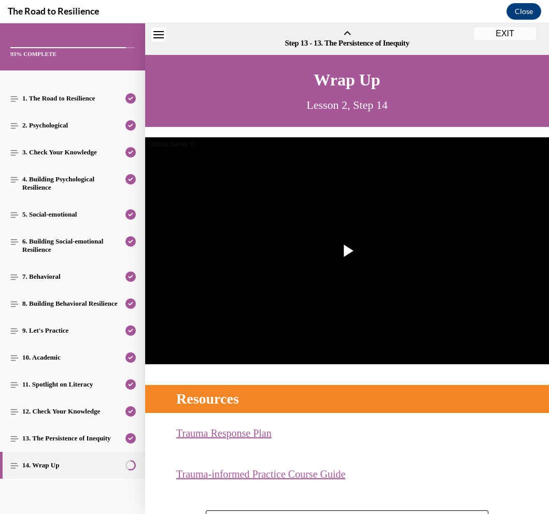
scroll to position [32, 0]
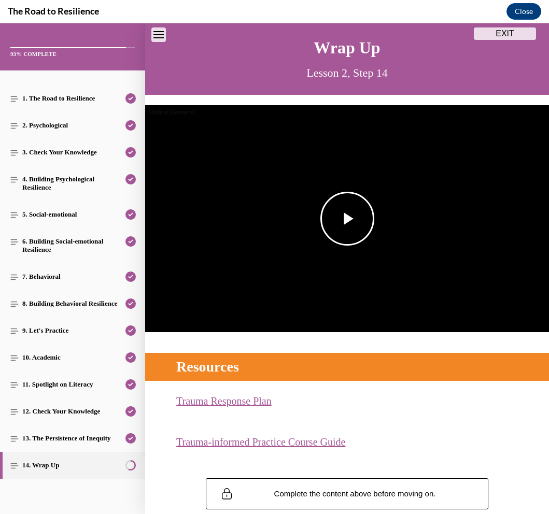
click at [347, 219] on span "Video player" at bounding box center [347, 219] width 0 height 0
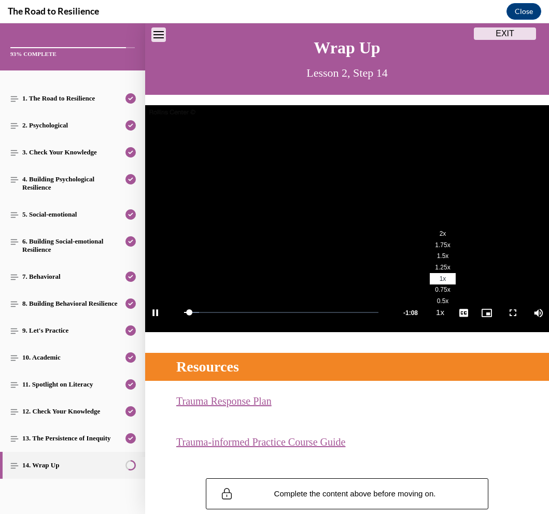
click at [445, 237] on span "2x" at bounding box center [443, 233] width 7 height 7
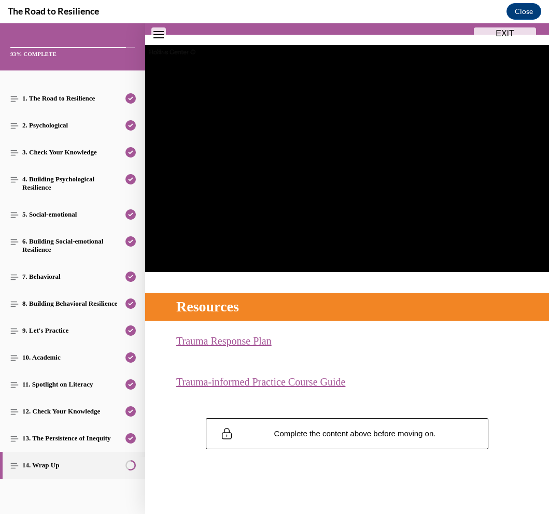
scroll to position [91, 0]
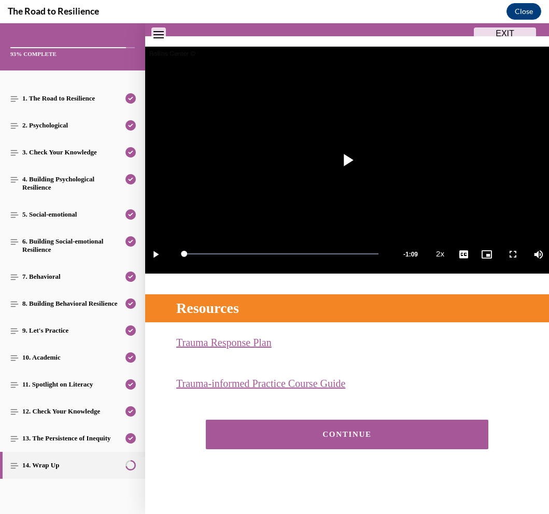
click at [466, 429] on button "CONTINUE" at bounding box center [347, 435] width 282 height 30
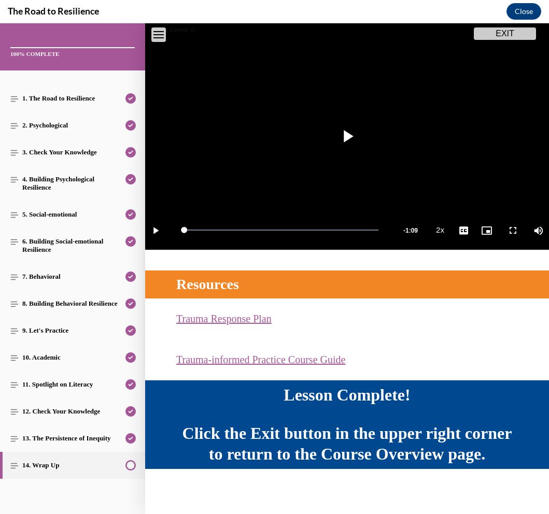
scroll to position [118, 0]
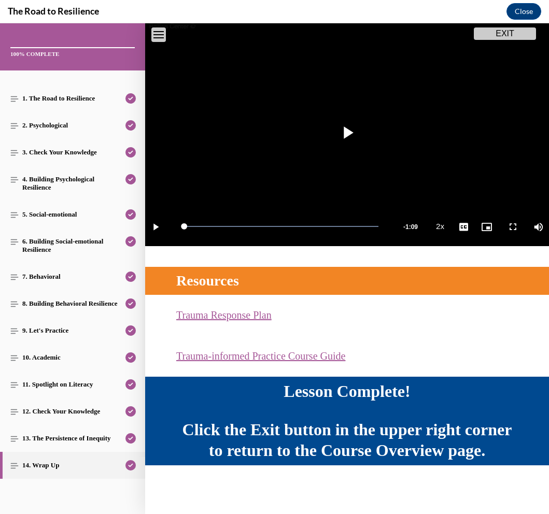
click at [508, 33] on button "EXIT" at bounding box center [505, 33] width 62 height 12
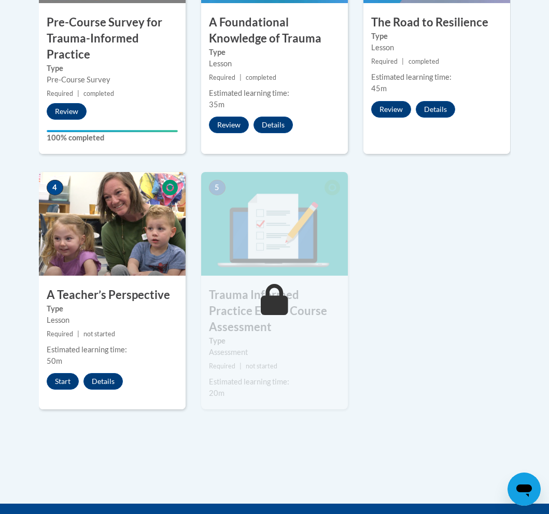
scroll to position [394, 0]
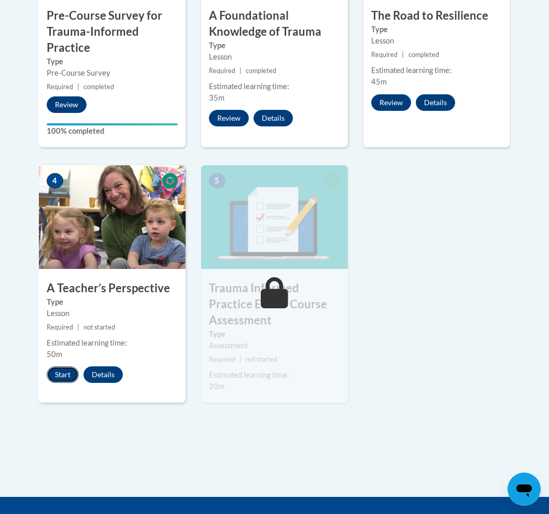
click at [68, 375] on button "Start" at bounding box center [63, 375] width 32 height 17
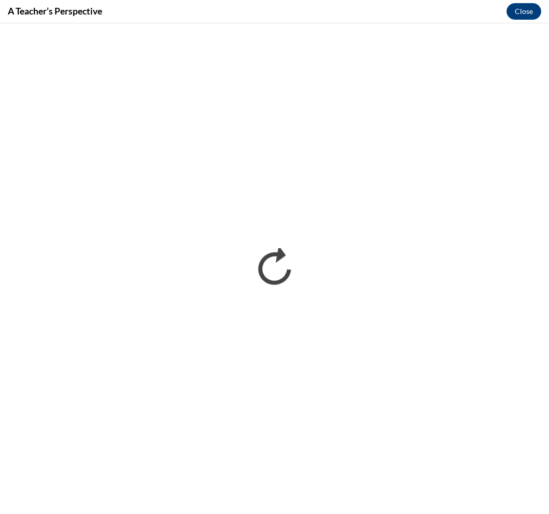
scroll to position [0, 0]
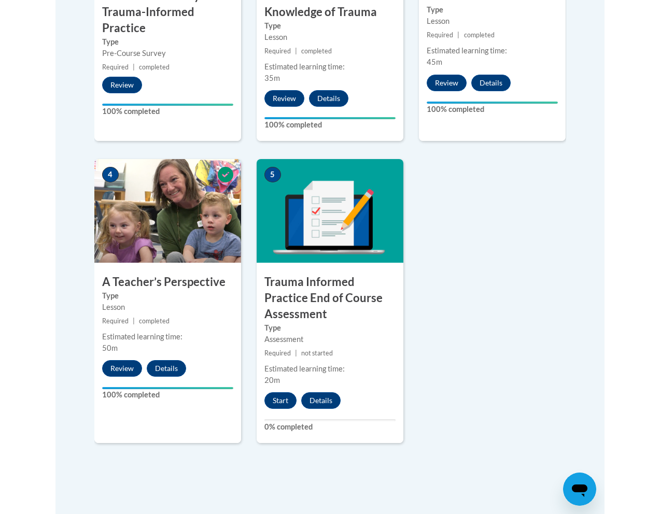
scroll to position [413, 0]
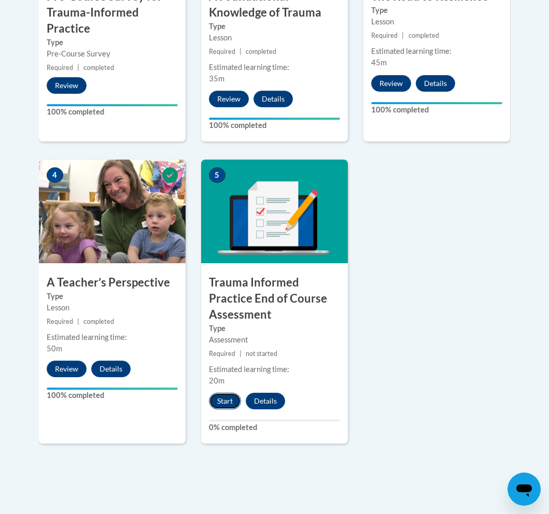
click at [222, 402] on button "Start" at bounding box center [225, 401] width 32 height 17
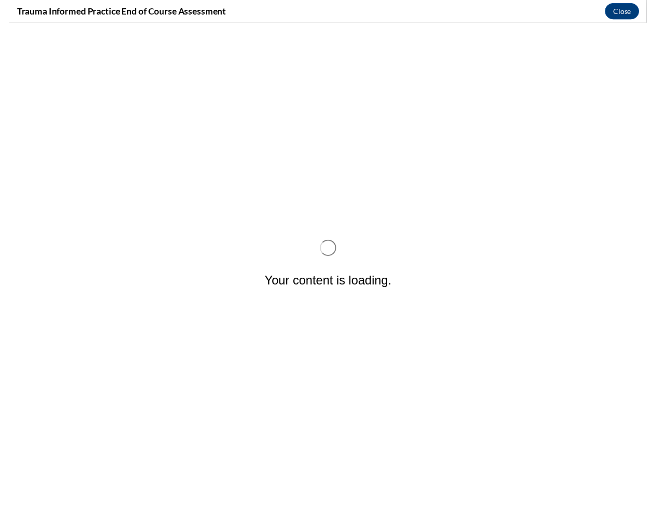
scroll to position [0, 0]
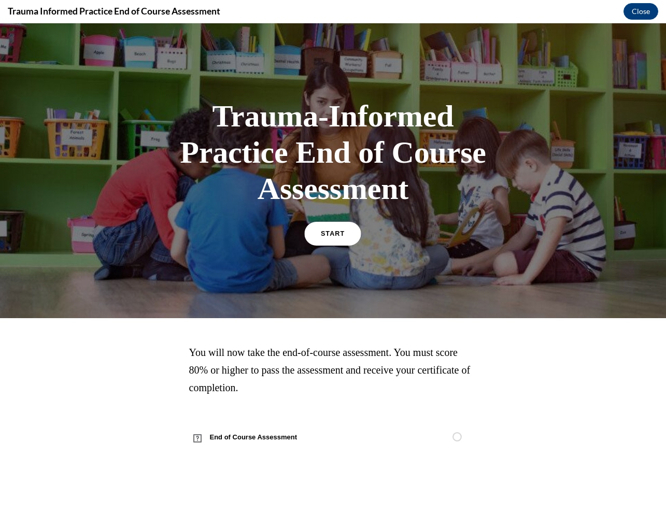
click at [334, 236] on span "START" at bounding box center [333, 234] width 24 height 8
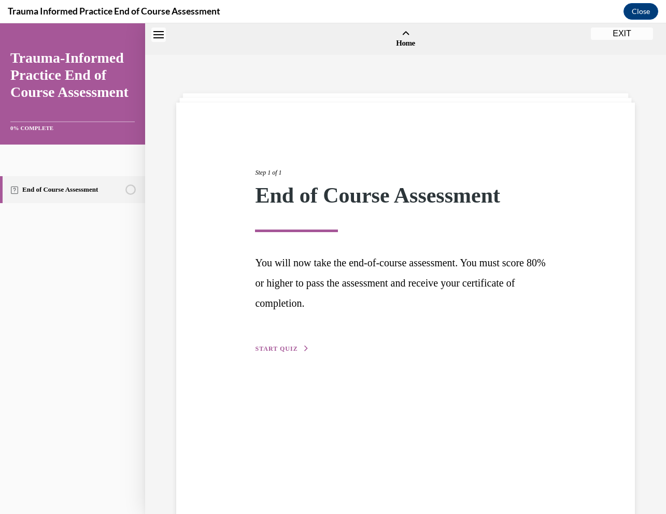
scroll to position [32, 0]
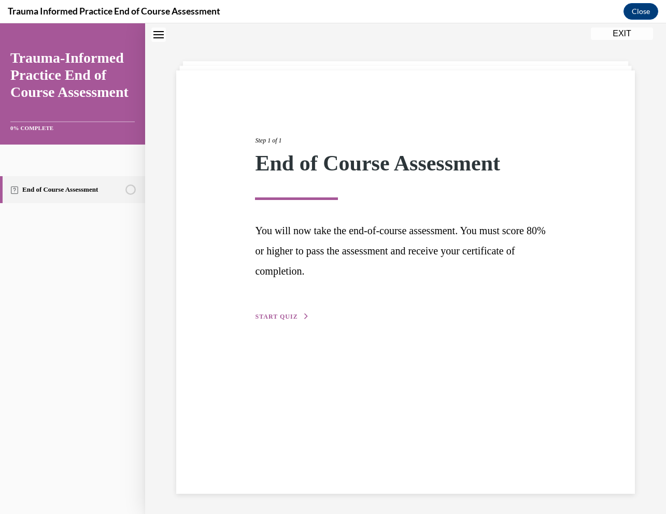
click at [294, 318] on span "START QUIZ" at bounding box center [276, 316] width 43 height 7
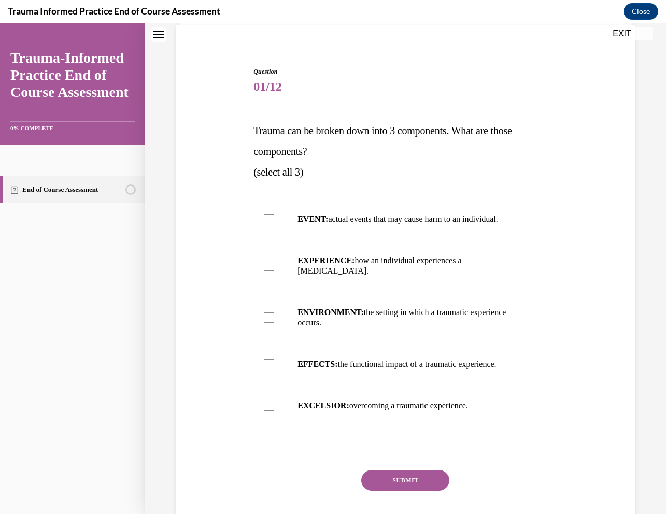
scroll to position [78, 0]
copy div "Trauma can be broken down into 3 components. What are those components? (select…"
drag, startPoint x: 253, startPoint y: 125, endPoint x: 482, endPoint y: 402, distance: 359.0
click at [482, 402] on div "Question 01/12 Trauma can be broken down into 3 components. What are those comp…" at bounding box center [406, 303] width 310 height 504
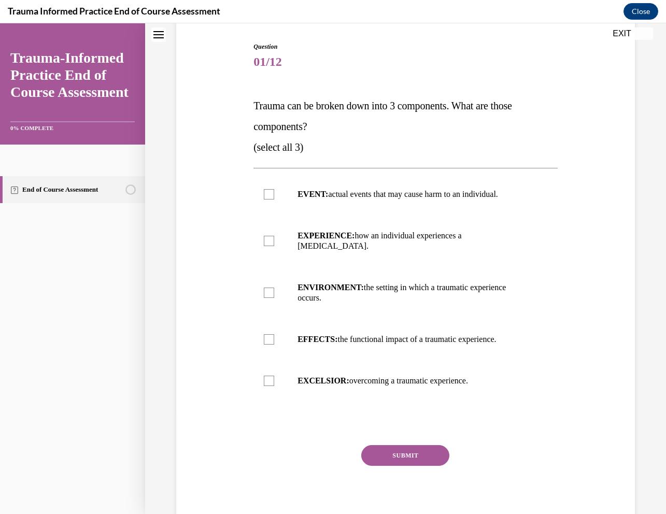
scroll to position [114, 0]
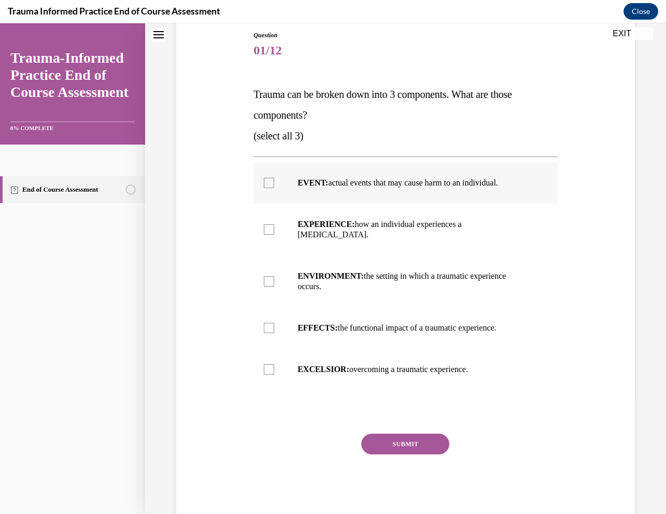
click at [269, 183] on div at bounding box center [269, 183] width 10 height 10
click at [269, 183] on input "EVENT: actual events that may cause harm to an individual." at bounding box center [269, 183] width 10 height 10
checkbox input "true"
click at [269, 227] on div at bounding box center [269, 230] width 10 height 10
click at [269, 227] on input "EXPERIENCE: how an individual experiences a [MEDICAL_DATA]." at bounding box center [269, 230] width 10 height 10
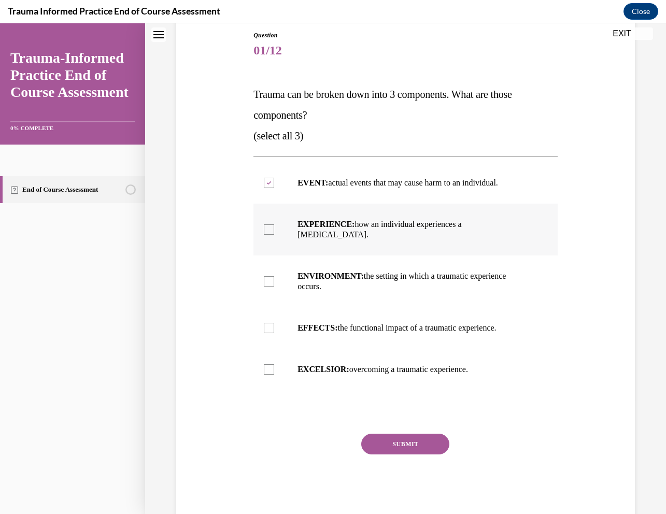
checkbox input "true"
click at [268, 325] on label "EFFECTS: the functional impact of a traumatic experience." at bounding box center [406, 327] width 304 height 41
click at [268, 325] on input "EFFECTS: the functional impact of a traumatic experience." at bounding box center [269, 328] width 10 height 10
checkbox input "true"
click at [394, 437] on button "SUBMIT" at bounding box center [405, 444] width 88 height 21
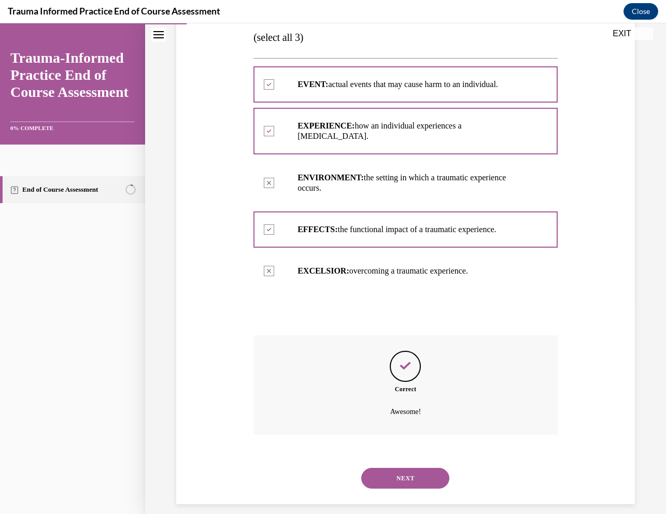
scroll to position [213, 0]
click at [407, 468] on button "NEXT" at bounding box center [405, 478] width 88 height 21
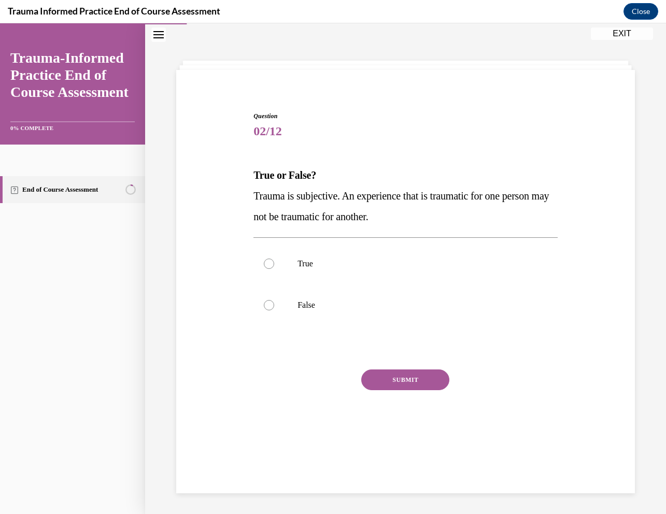
scroll to position [33, 0]
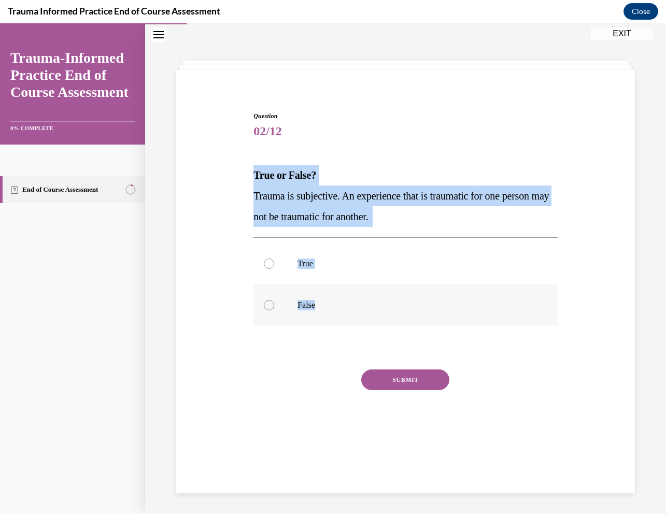
copy div "True or False? Trauma is subjective. An experience that is traumatic for one pe…"
drag, startPoint x: 249, startPoint y: 171, endPoint x: 325, endPoint y: 299, distance: 148.8
click at [325, 306] on div "Question 02/12 True or False? Trauma is subjective. An experience that is traum…" at bounding box center [406, 267] width 464 height 374
click at [311, 272] on label "True" at bounding box center [406, 263] width 304 height 41
click at [274, 269] on input "True" at bounding box center [269, 264] width 10 height 10
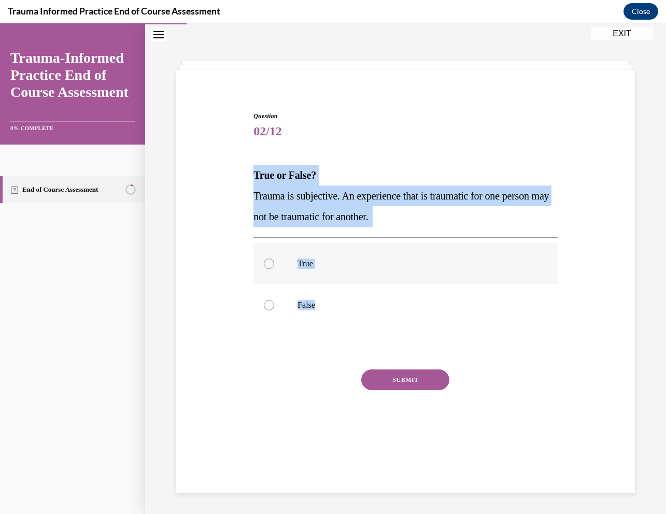
radio input "true"
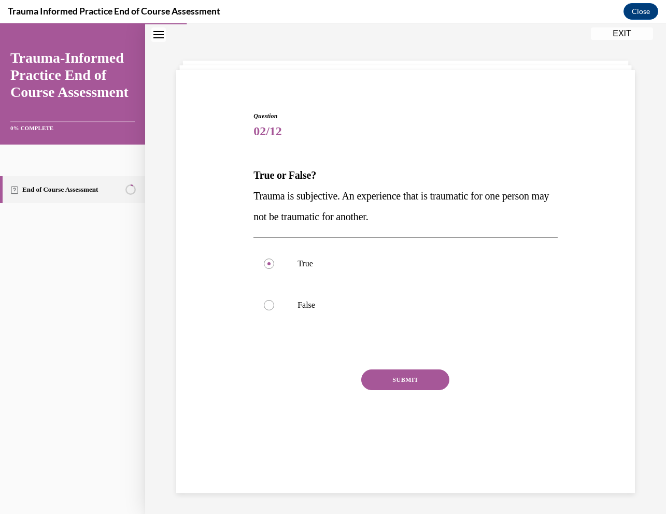
click at [393, 381] on button "SUBMIT" at bounding box center [405, 380] width 88 height 21
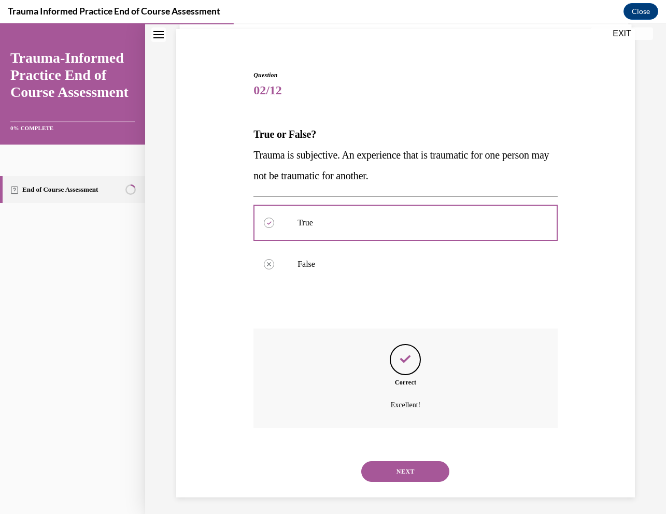
scroll to position [78, 0]
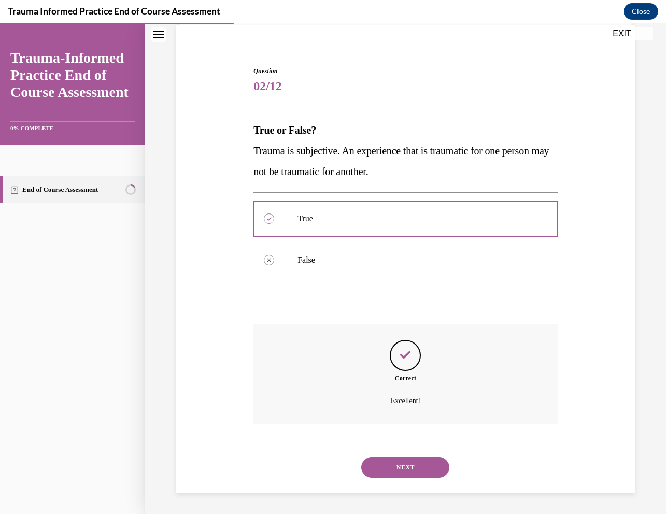
click at [406, 463] on button "NEXT" at bounding box center [405, 467] width 88 height 21
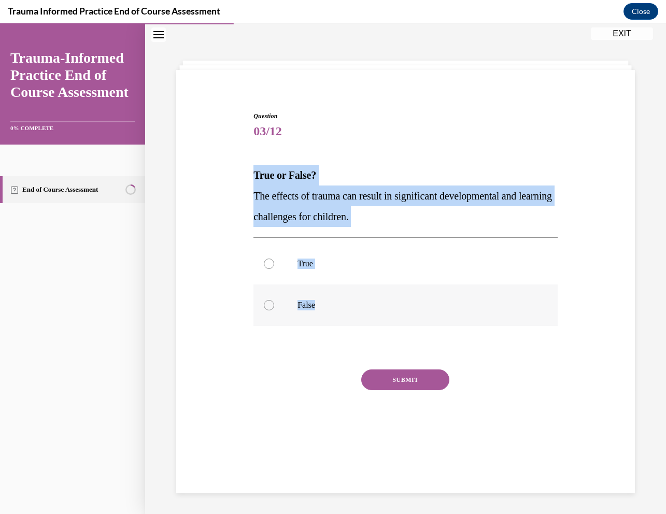
copy div "True or False? The effects of trauma can result in significant developmental an…"
drag, startPoint x: 252, startPoint y: 171, endPoint x: 337, endPoint y: 310, distance: 163.4
click at [337, 310] on div "Question 03/12 True or False? The effects of trauma can result in significant d…" at bounding box center [406, 275] width 310 height 359
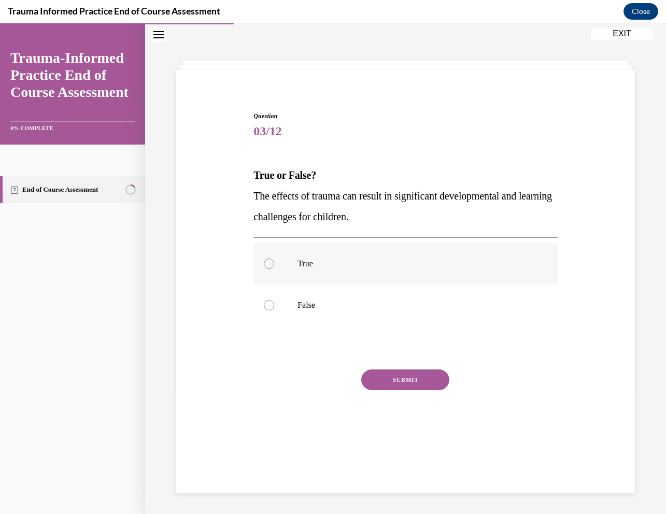
click at [304, 262] on p "True" at bounding box center [415, 264] width 234 height 10
click at [274, 262] on input "True" at bounding box center [269, 264] width 10 height 10
radio input "true"
click at [394, 380] on button "SUBMIT" at bounding box center [405, 380] width 88 height 21
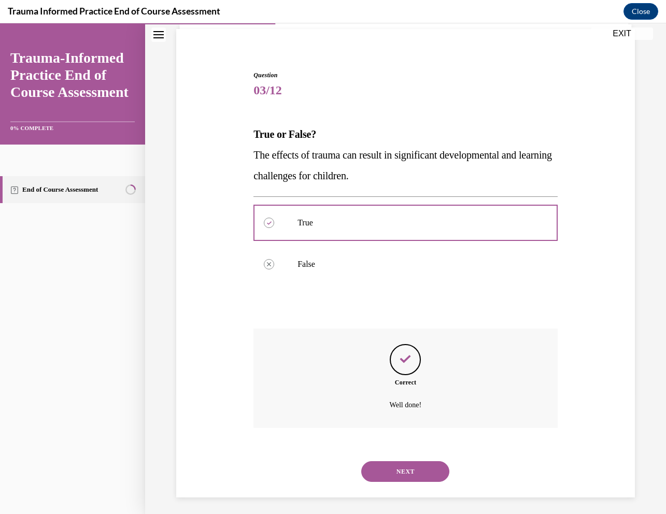
scroll to position [78, 0]
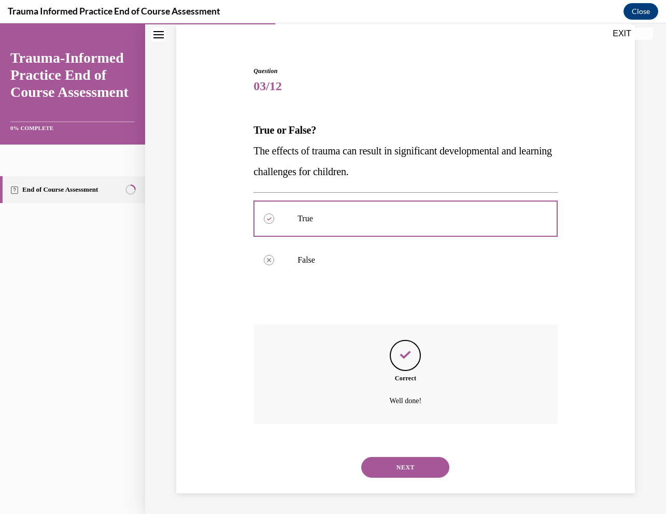
click at [405, 465] on button "NEXT" at bounding box center [405, 467] width 88 height 21
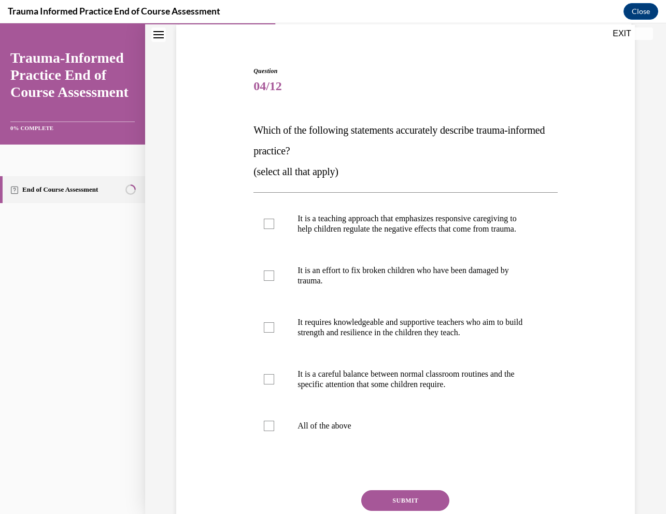
scroll to position [54, 0]
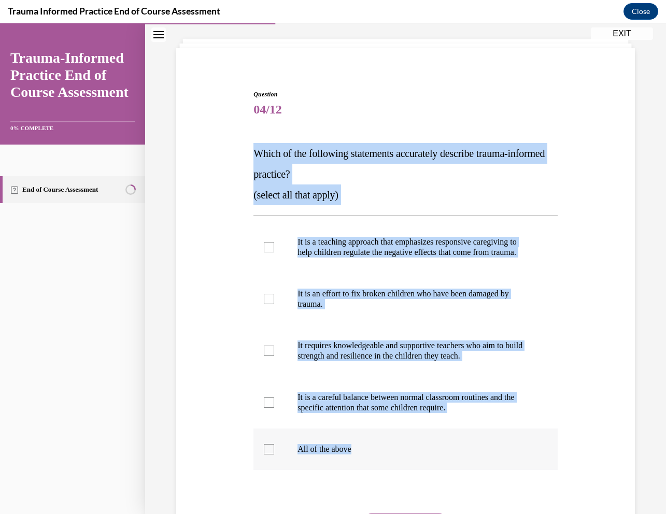
copy div "Which of the following statements accurately describe trauma-informed practice?…"
drag, startPoint x: 250, startPoint y: 146, endPoint x: 366, endPoint y: 456, distance: 330.4
click at [366, 456] on div "Question 04/12 Which of the following statements accurately describe trauma-inf…" at bounding box center [406, 329] width 464 height 540
click at [269, 251] on div at bounding box center [269, 247] width 10 height 10
click at [269, 251] on input "It is a teaching approach that emphasizes responsive caregiving to help childre…" at bounding box center [269, 247] width 10 height 10
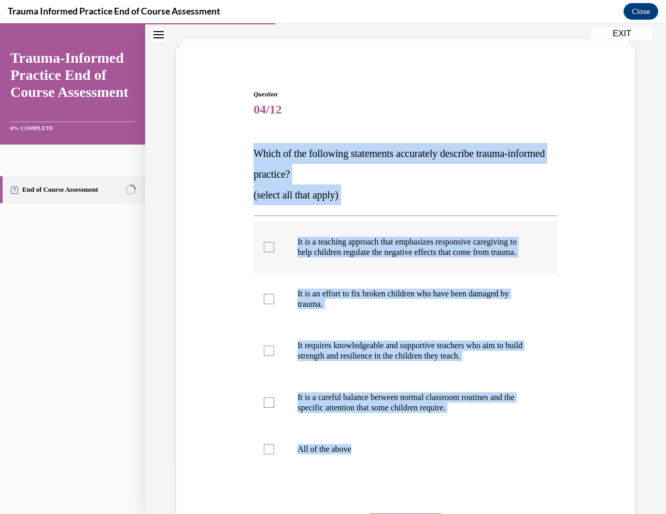
checkbox input "true"
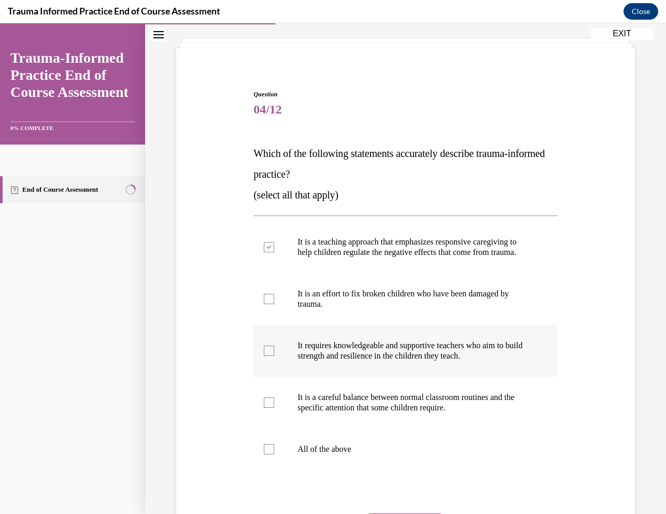
click at [267, 356] on div at bounding box center [269, 351] width 10 height 10
click at [267, 356] on input "It requires knowledgeable and supportive teachers who aim to build strength and…" at bounding box center [269, 351] width 10 height 10
checkbox input "true"
click at [270, 408] on div at bounding box center [269, 403] width 10 height 10
click at [270, 408] on input "It is a careful balance between normal classroom routines and the specific atte…" at bounding box center [269, 403] width 10 height 10
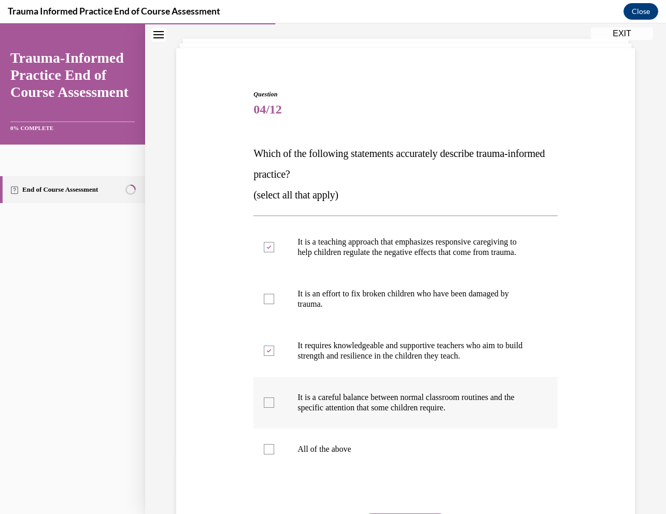
checkbox input "true"
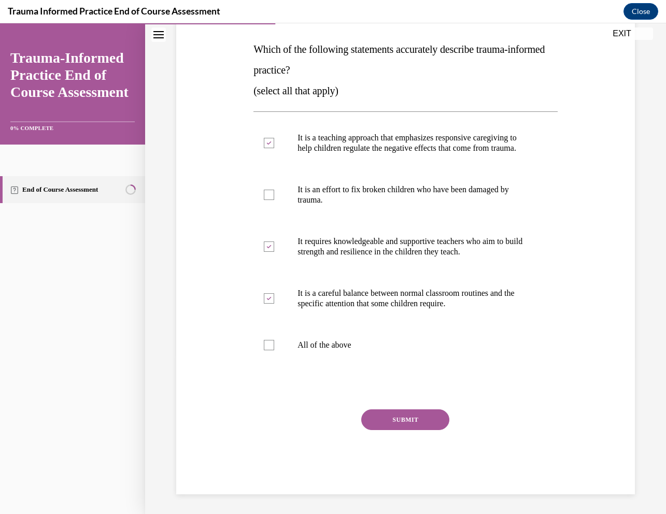
click at [394, 430] on button "SUBMIT" at bounding box center [405, 420] width 88 height 21
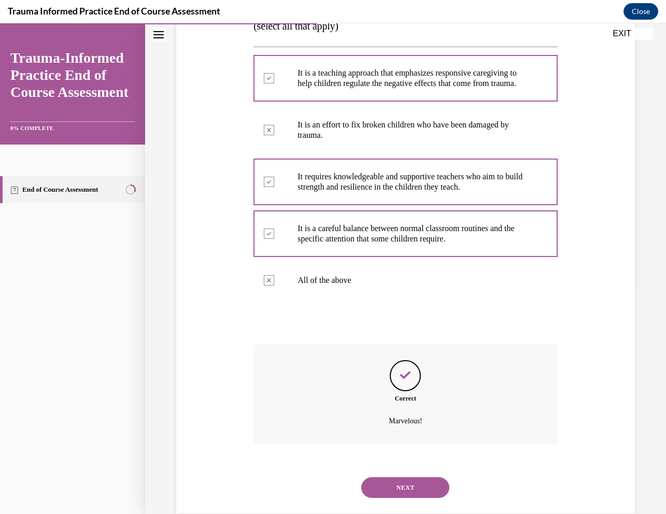
scroll to position [254, 0]
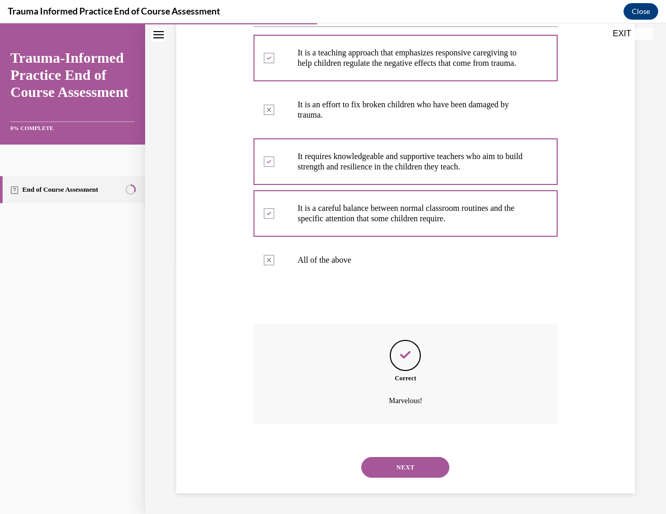
click at [384, 472] on button "NEXT" at bounding box center [405, 467] width 88 height 21
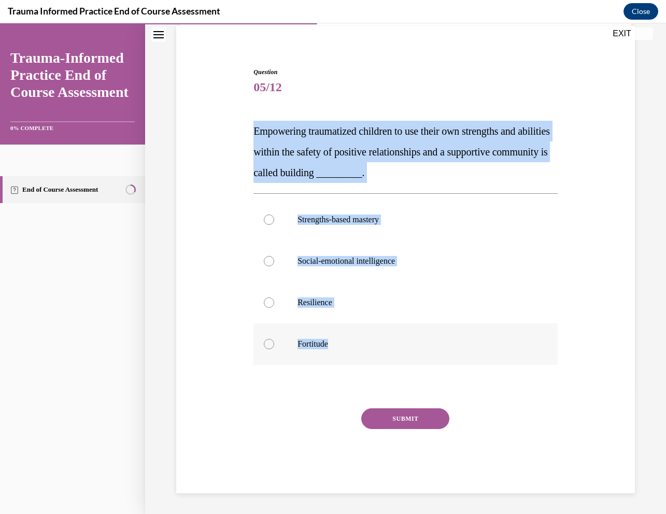
copy div "Empowering traumatized children to use their own strengths and abilities within…"
drag, startPoint x: 255, startPoint y: 127, endPoint x: 354, endPoint y: 356, distance: 250.1
click at [354, 356] on div "Question 05/12 Empowering traumatized children to use their own strengths and a…" at bounding box center [406, 280] width 304 height 426
click at [296, 304] on label "Resilience" at bounding box center [406, 302] width 304 height 41
click at [274, 304] on input "Resilience" at bounding box center [269, 303] width 10 height 10
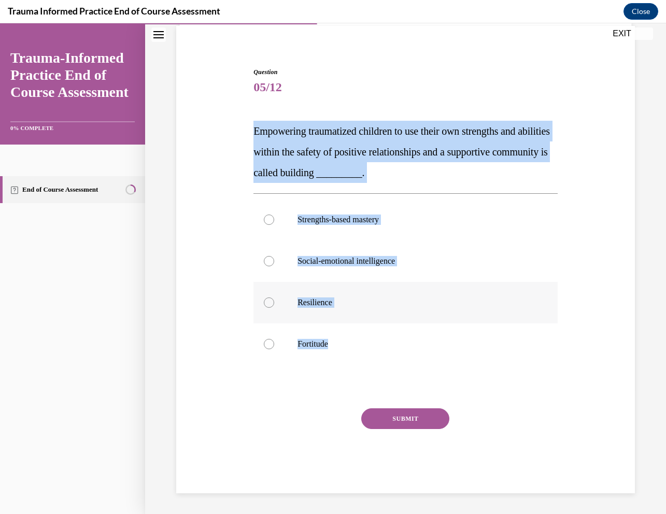
radio input "true"
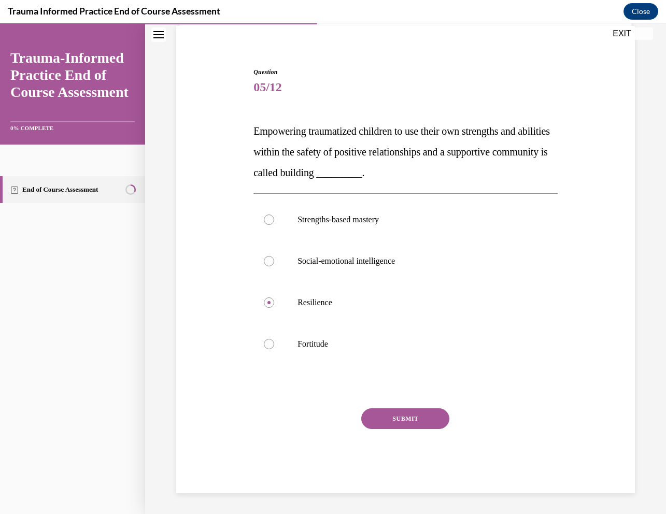
click at [404, 419] on button "SUBMIT" at bounding box center [405, 419] width 88 height 21
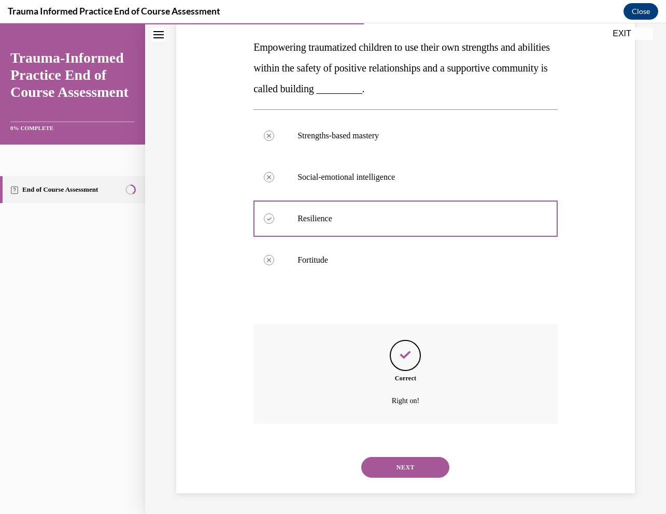
click at [409, 468] on button "NEXT" at bounding box center [405, 467] width 88 height 21
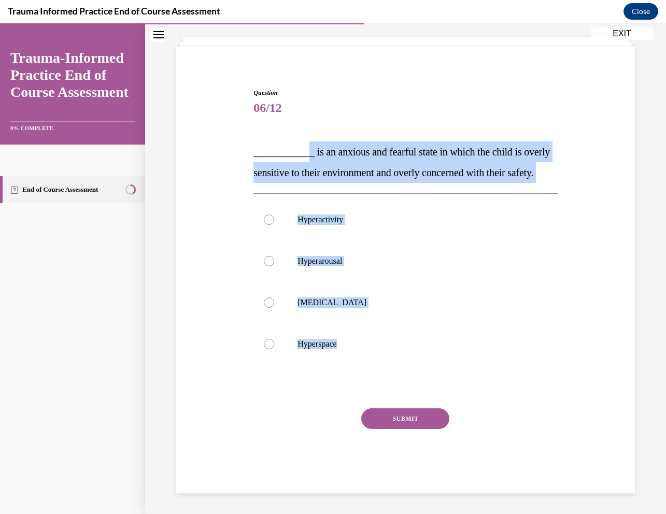
copy div "_ is an anxious and fearful state in which the child is overly sensitive to the…"
drag, startPoint x: 305, startPoint y: 131, endPoint x: 357, endPoint y: 366, distance: 240.0
click at [357, 366] on div "Question 06/12 ____________ is an anxious and fearful state in which the child …" at bounding box center [406, 290] width 304 height 405
click at [333, 217] on p "Hyperactivity" at bounding box center [415, 220] width 234 height 10
click at [274, 217] on input "Hyperactivity" at bounding box center [269, 220] width 10 height 10
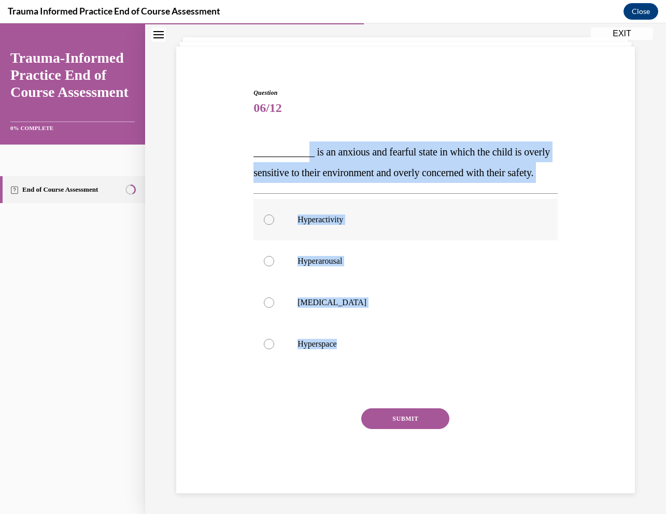
radio input "true"
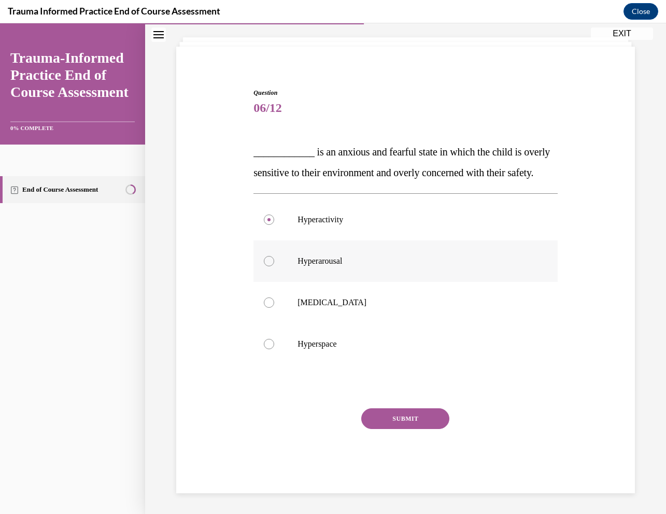
click at [338, 257] on p "Hyperarousal" at bounding box center [415, 261] width 234 height 10
click at [274, 257] on input "Hyperarousal" at bounding box center [269, 261] width 10 height 10
radio input "true"
click at [387, 419] on button "SUBMIT" at bounding box center [405, 419] width 88 height 21
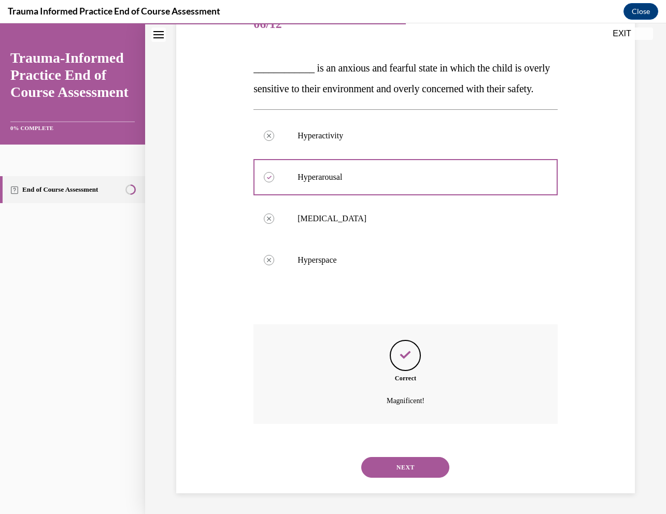
scroll to position [161, 0]
click at [414, 470] on button "NEXT" at bounding box center [405, 467] width 88 height 21
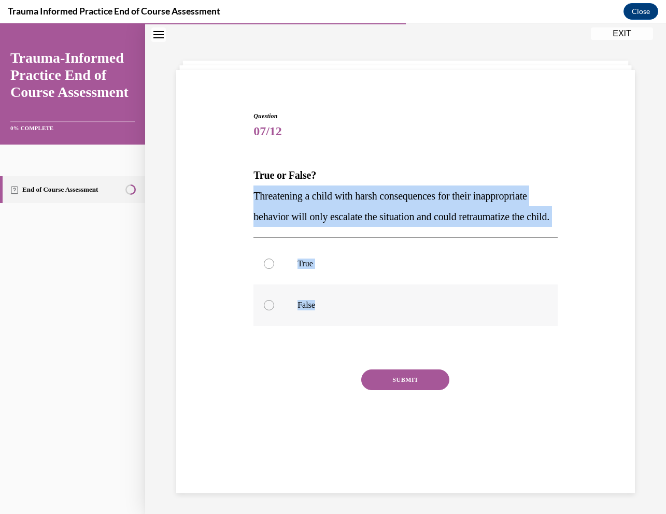
copy div "Threatening a child with harsh consequences for their inappropriate behavior wi…"
drag, startPoint x: 252, startPoint y: 193, endPoint x: 321, endPoint y: 331, distance: 154.2
click at [321, 331] on div "Question 07/12 True or False? Threatening a child with harsh consequences for t…" at bounding box center [406, 275] width 310 height 359
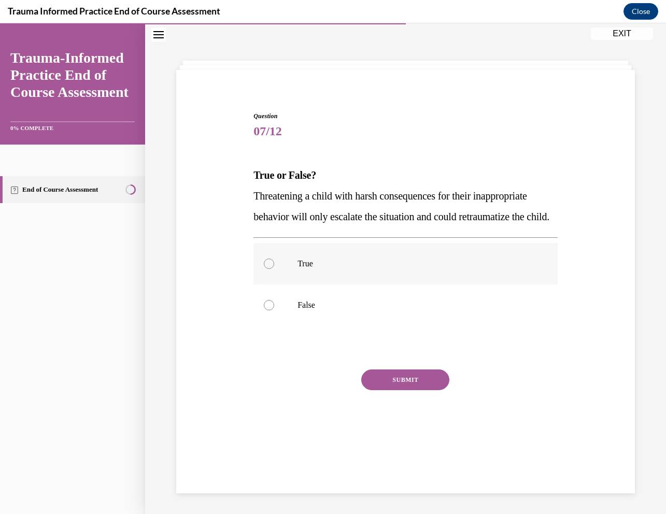
click at [270, 269] on div at bounding box center [269, 264] width 10 height 10
click at [270, 269] on input "True" at bounding box center [269, 264] width 10 height 10
radio input "true"
click at [407, 390] on button "SUBMIT" at bounding box center [405, 380] width 88 height 21
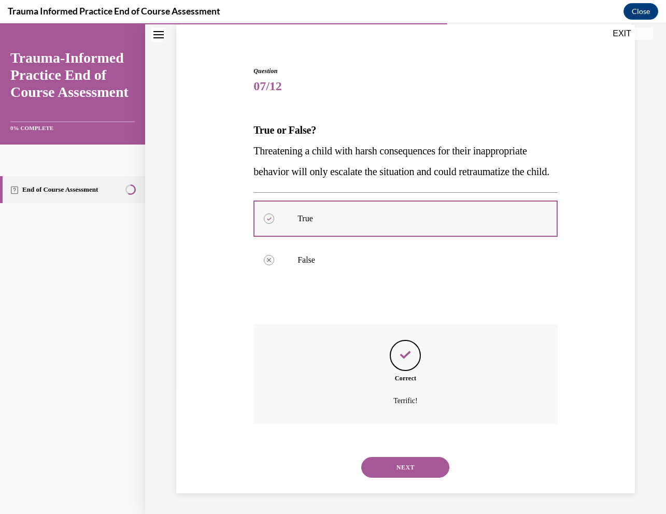
scroll to position [99, 0]
click at [385, 466] on button "NEXT" at bounding box center [405, 467] width 88 height 21
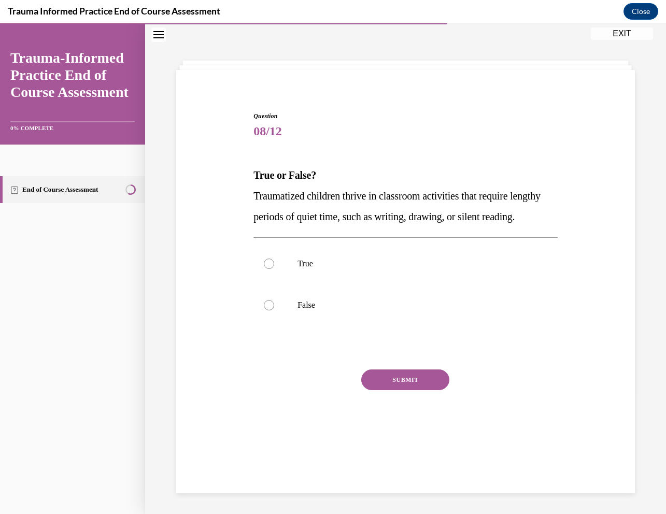
scroll to position [33, 0]
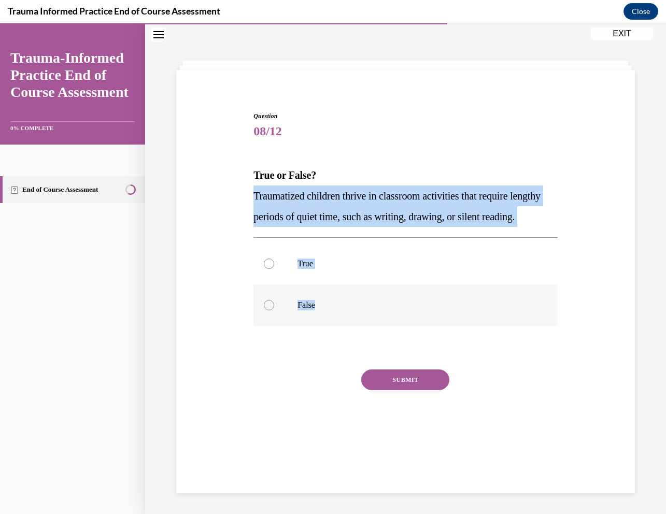
copy div "Traumatized children thrive in classroom activities that require lengthy period…"
drag, startPoint x: 253, startPoint y: 190, endPoint x: 324, endPoint y: 334, distance: 160.5
click at [324, 335] on div "Question 08/12 True or False? Traumatized children thrive in classroom activiti…" at bounding box center [406, 275] width 310 height 359
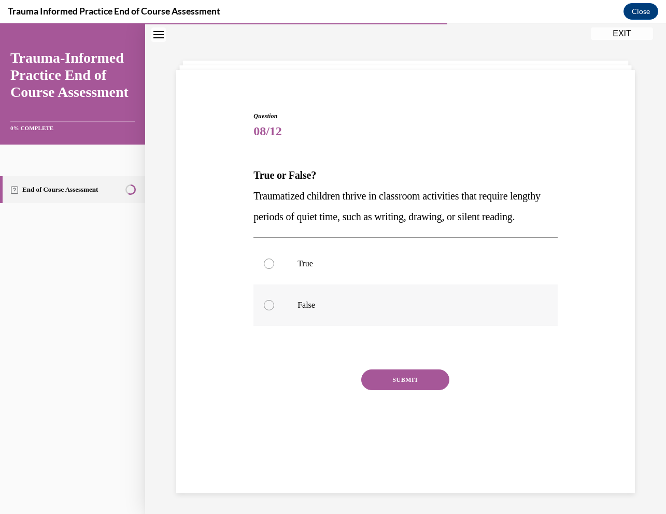
click at [269, 311] on div at bounding box center [269, 305] width 10 height 10
click at [269, 311] on input "False" at bounding box center [269, 305] width 10 height 10
radio input "true"
click at [415, 390] on button "SUBMIT" at bounding box center [405, 380] width 88 height 21
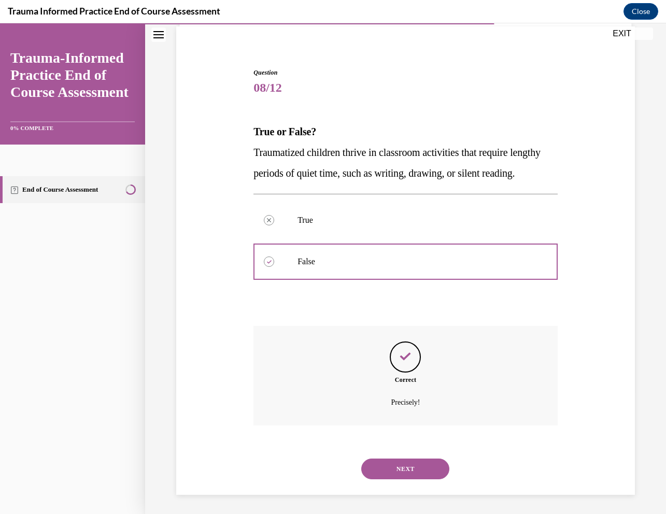
scroll to position [99, 0]
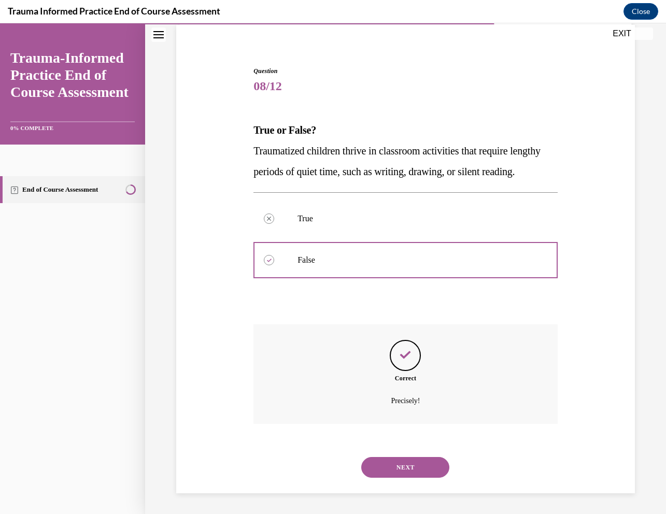
click at [384, 474] on button "NEXT" at bounding box center [405, 467] width 88 height 21
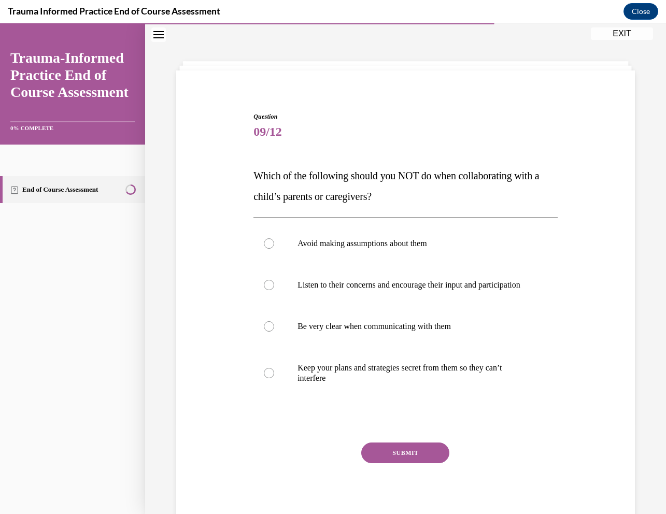
scroll to position [32, 0]
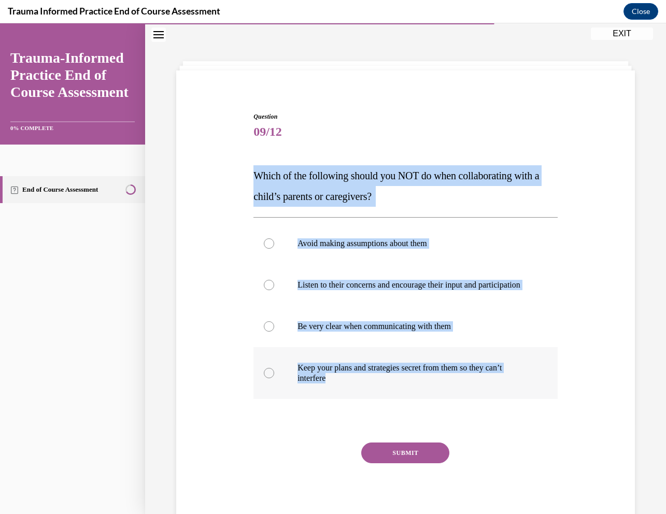
copy div "Which of the following should you NOT do when collaborating with a child’s pare…"
drag, startPoint x: 248, startPoint y: 171, endPoint x: 361, endPoint y: 407, distance: 262.3
click at [361, 407] on div "Question 09/12 Which of the following should you NOT do when collaborating with…" at bounding box center [406, 304] width 464 height 447
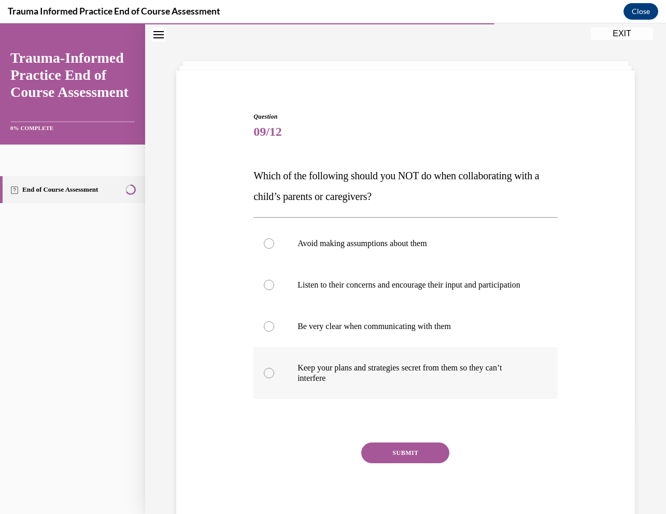
click at [294, 382] on label "Keep your plans and strategies secret from them so they can’t interfere" at bounding box center [406, 373] width 304 height 52
click at [274, 379] on input "Keep your plans and strategies secret from them so they can’t interfere" at bounding box center [269, 373] width 10 height 10
radio input "true"
click at [393, 462] on button "SUBMIT" at bounding box center [405, 453] width 88 height 21
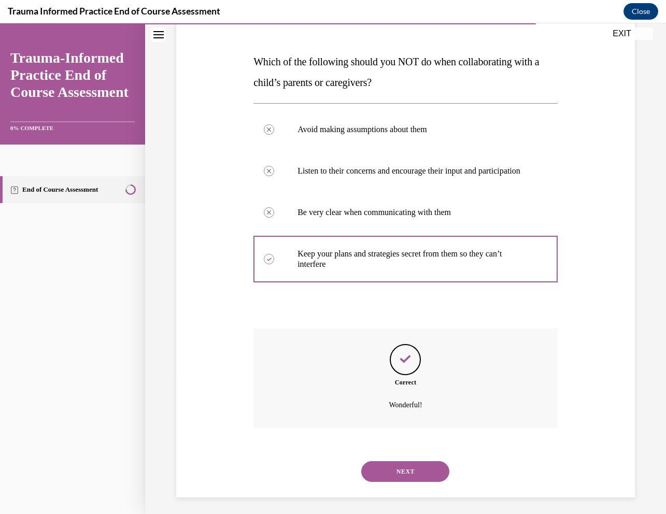
scroll to position [161, 0]
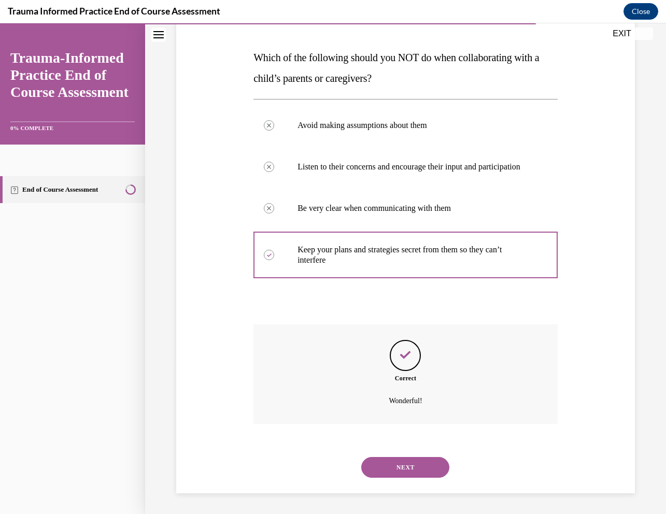
click at [403, 471] on button "NEXT" at bounding box center [405, 467] width 88 height 21
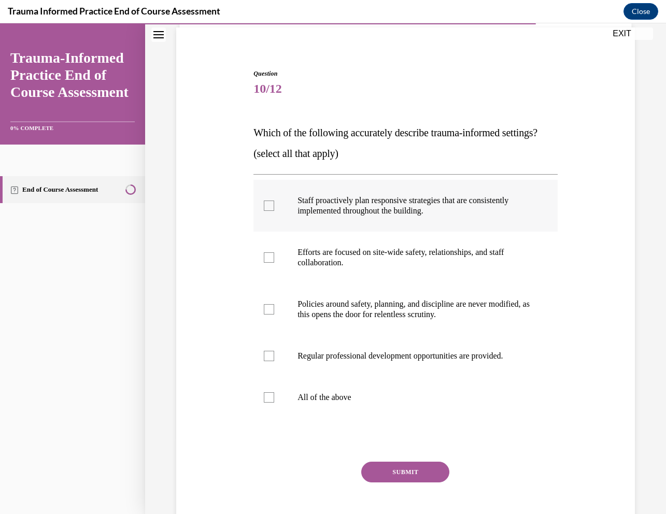
scroll to position [80, 0]
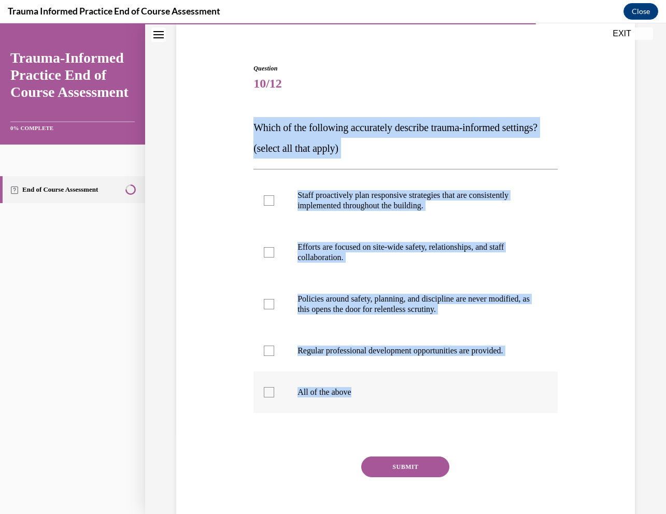
copy div "Which of the following accurately describe trauma-informed settings? (select al…"
drag, startPoint x: 254, startPoint y: 124, endPoint x: 354, endPoint y: 417, distance: 308.9
click at [354, 417] on div "Question 10/12 Which of the following accurately describe trauma-informed setti…" at bounding box center [406, 303] width 304 height 478
click at [267, 206] on div at bounding box center [269, 200] width 10 height 10
click at [267, 206] on input "Staff proactively plan responsive strategies that are consistently implemented …" at bounding box center [269, 200] width 10 height 10
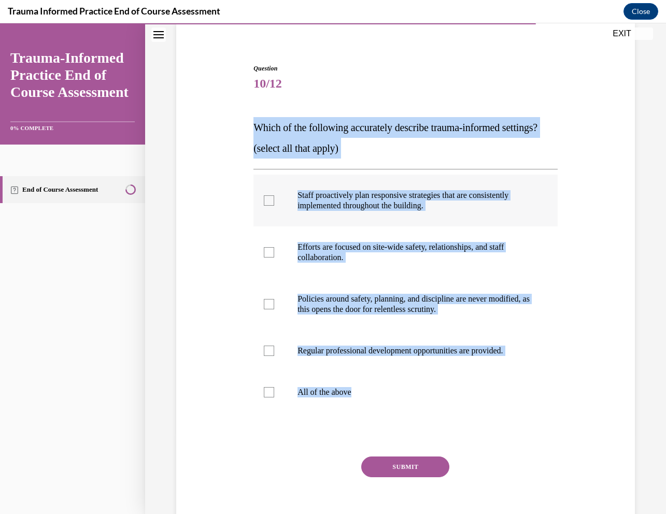
checkbox input "true"
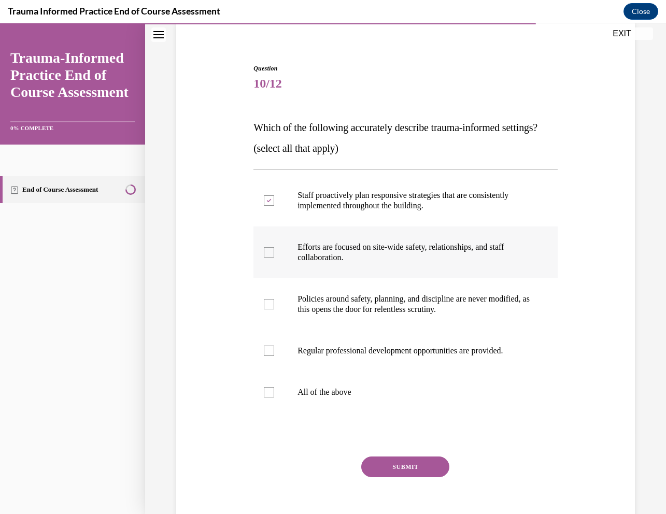
click at [268, 278] on label "Efforts are focused on site-wide safety, relationships, and staff collaboration." at bounding box center [406, 253] width 304 height 52
click at [268, 258] on input "Efforts are focused on site-wide safety, relationships, and staff collaboration." at bounding box center [269, 252] width 10 height 10
checkbox input "true"
click at [272, 356] on div at bounding box center [269, 351] width 10 height 10
click at [272, 356] on input "Regular professional development opportunities are provided." at bounding box center [269, 351] width 10 height 10
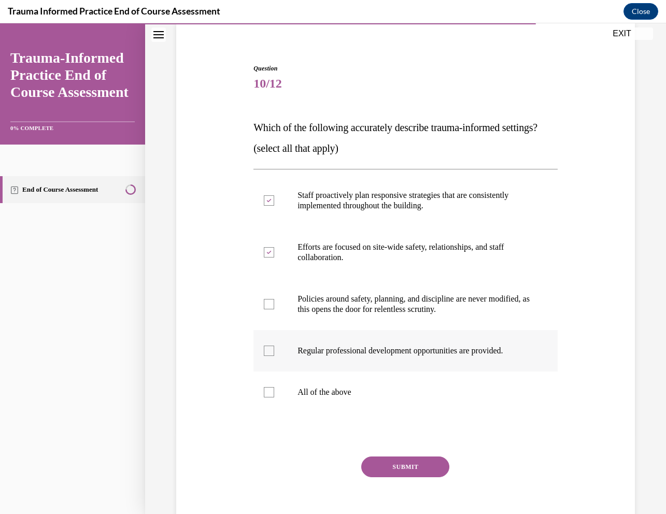
checkbox input "true"
click at [401, 478] on button "SUBMIT" at bounding box center [405, 467] width 88 height 21
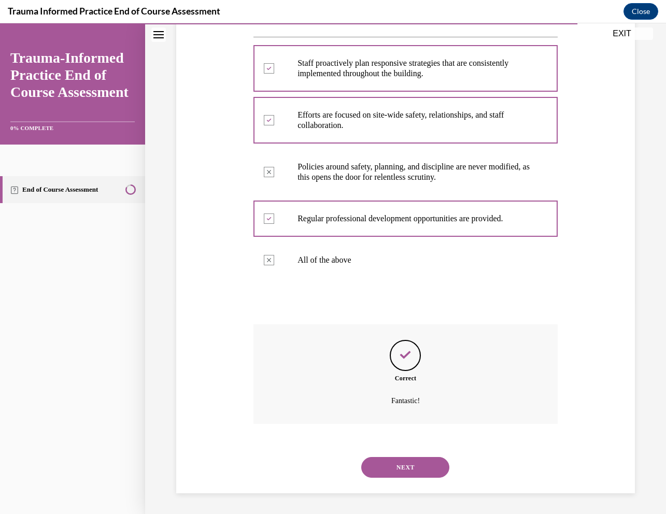
scroll to position [233, 0]
click at [419, 476] on button "NEXT" at bounding box center [405, 467] width 88 height 21
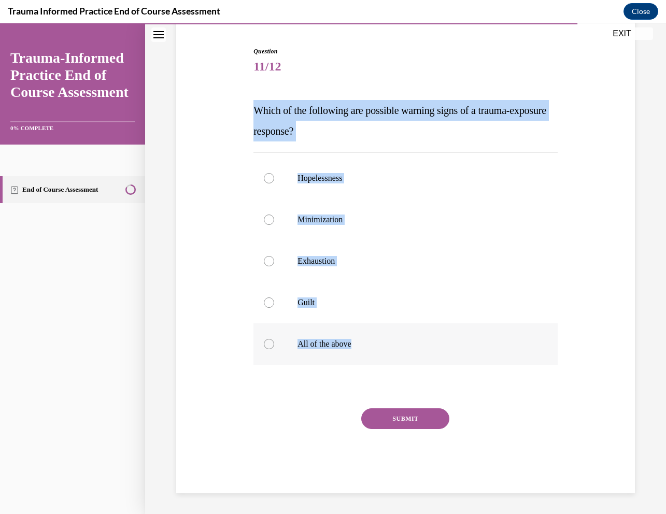
drag, startPoint x: 248, startPoint y: 105, endPoint x: 361, endPoint y: 346, distance: 266.0
click at [361, 346] on div "Question 11/12 Which of the following are possible warning signs of a trauma-ex…" at bounding box center [406, 255] width 464 height 478
click at [297, 346] on label "All of the above" at bounding box center [406, 344] width 304 height 41
click at [274, 346] on input "All of the above" at bounding box center [269, 344] width 10 height 10
radio input "true"
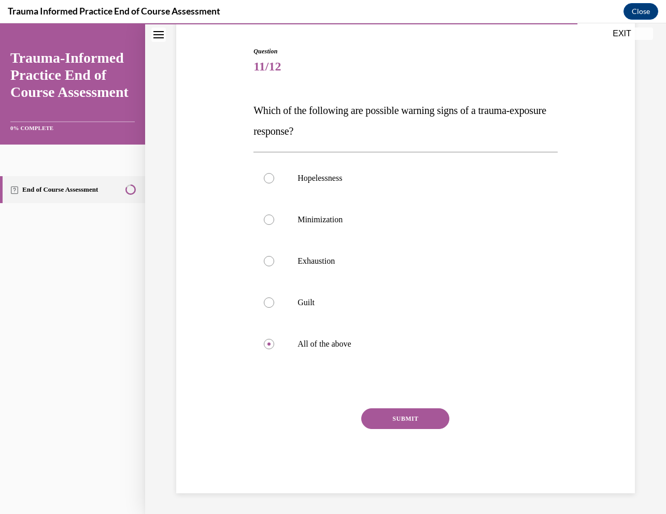
click at [400, 418] on button "SUBMIT" at bounding box center [405, 419] width 88 height 21
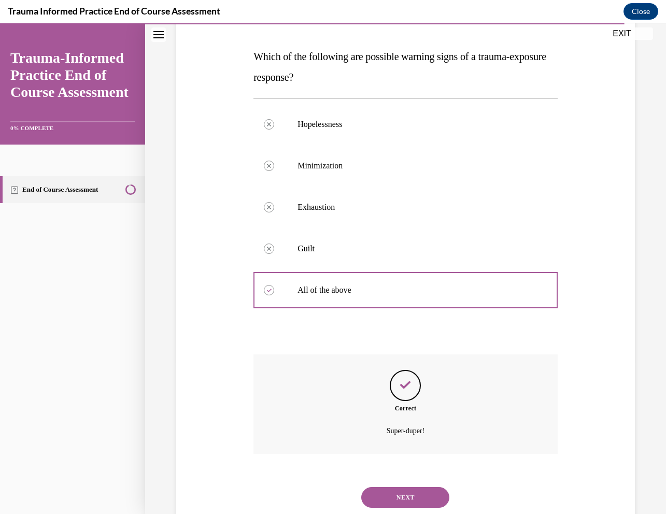
scroll to position [181, 0]
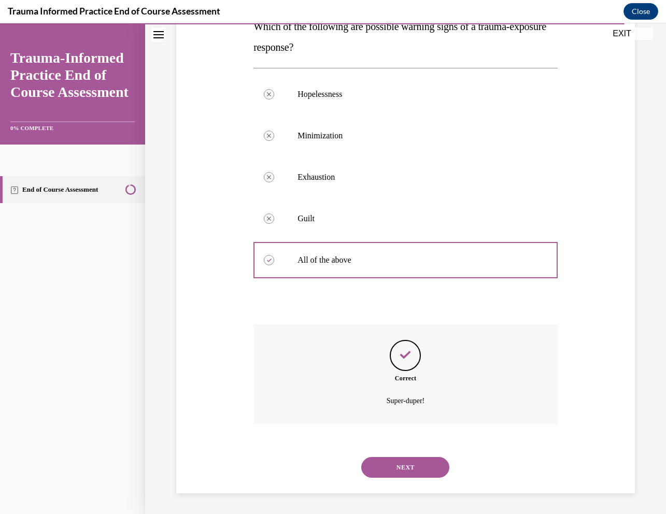
click at [404, 460] on button "NEXT" at bounding box center [405, 467] width 88 height 21
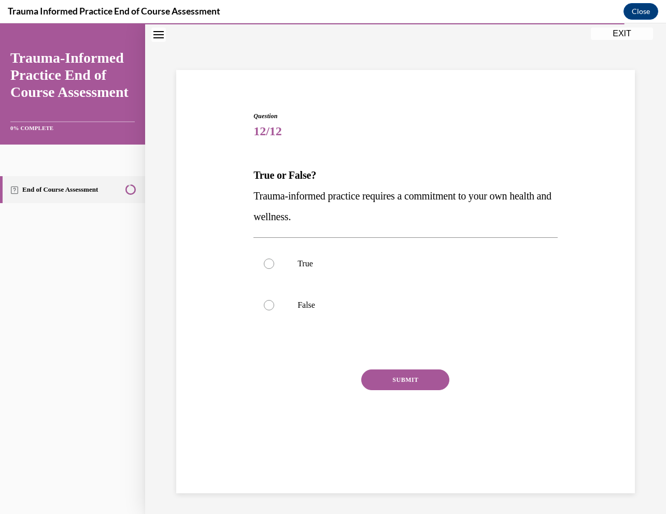
scroll to position [33, 0]
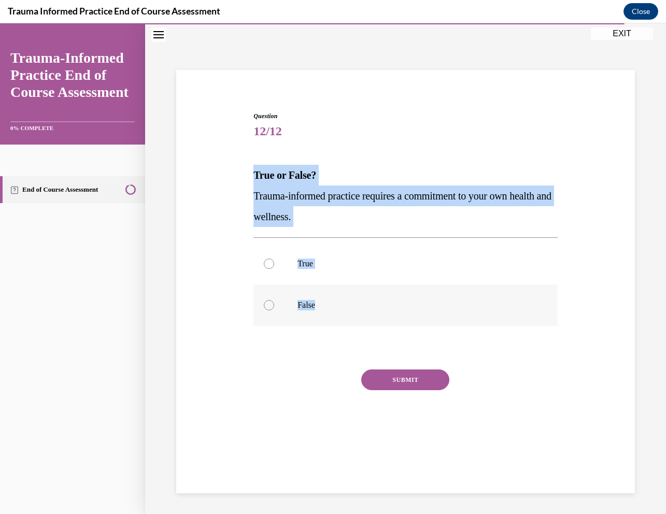
drag, startPoint x: 254, startPoint y: 174, endPoint x: 322, endPoint y: 309, distance: 151.7
click at [322, 309] on div "Question 12/12 True or False? Trauma-informed practice requires a commitment to…" at bounding box center [406, 282] width 304 height 343
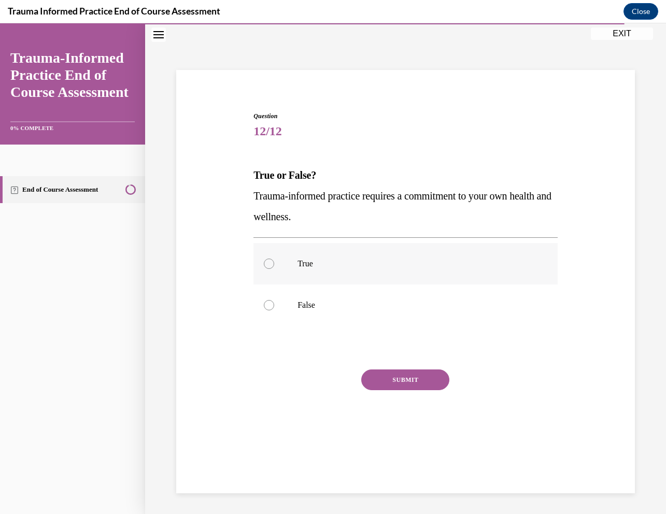
click at [269, 259] on div at bounding box center [269, 264] width 10 height 10
click at [269, 259] on input "True" at bounding box center [269, 264] width 10 height 10
radio input "true"
click at [397, 380] on button "SUBMIT" at bounding box center [405, 380] width 88 height 21
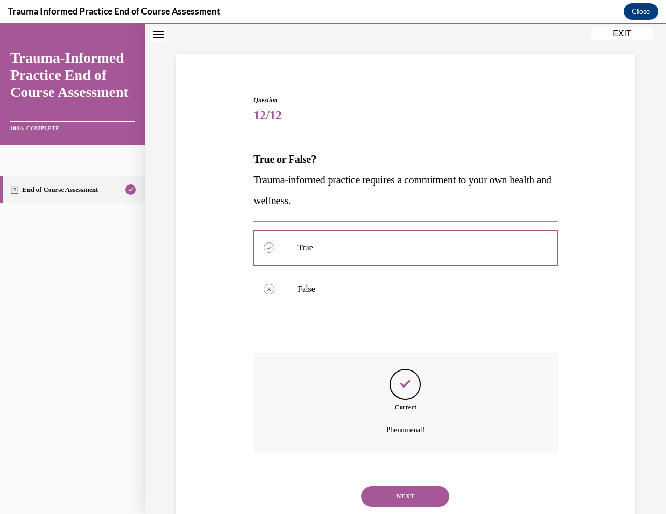
scroll to position [78, 0]
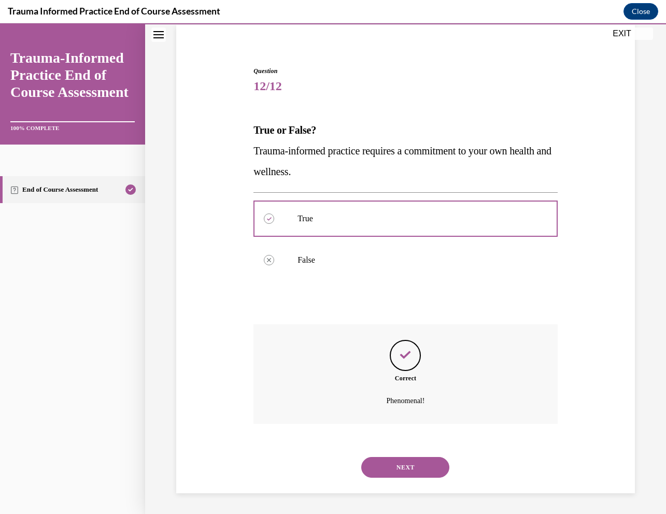
click at [408, 470] on button "NEXT" at bounding box center [405, 467] width 88 height 21
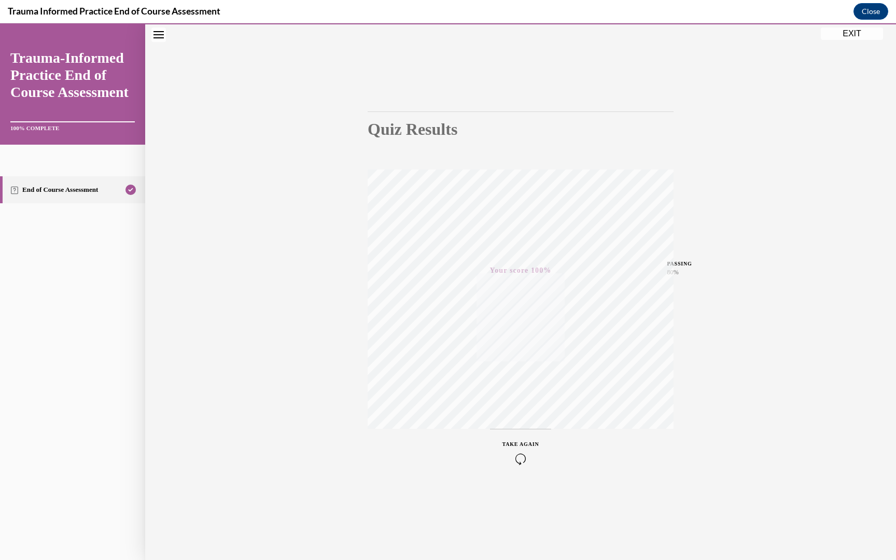
scroll to position [33, 0]
click at [549, 31] on button "EXIT" at bounding box center [852, 33] width 62 height 12
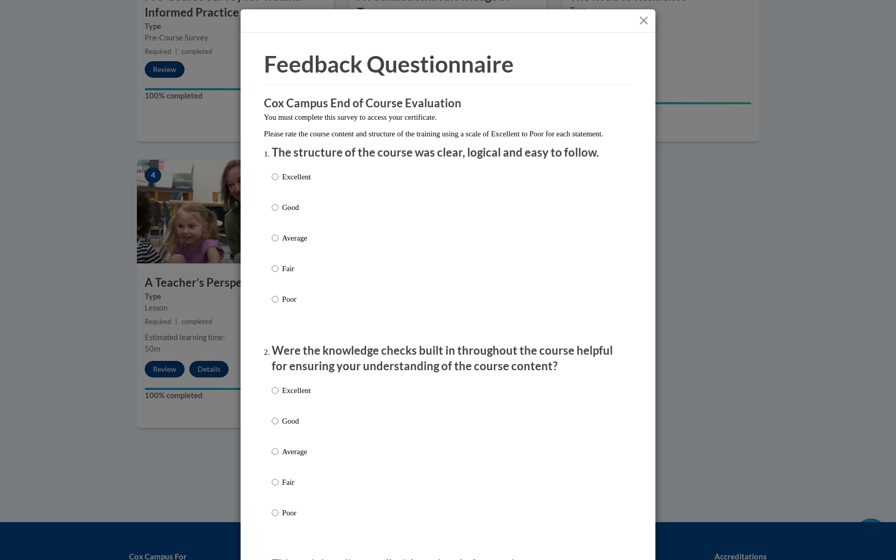
click at [299, 244] on p "Average" at bounding box center [296, 237] width 29 height 11
click at [278, 244] on input "Average" at bounding box center [275, 237] width 7 height 11
radio input "true"
click at [295, 213] on p "Good" at bounding box center [296, 207] width 29 height 11
click at [278, 213] on input "Good" at bounding box center [275, 207] width 7 height 11
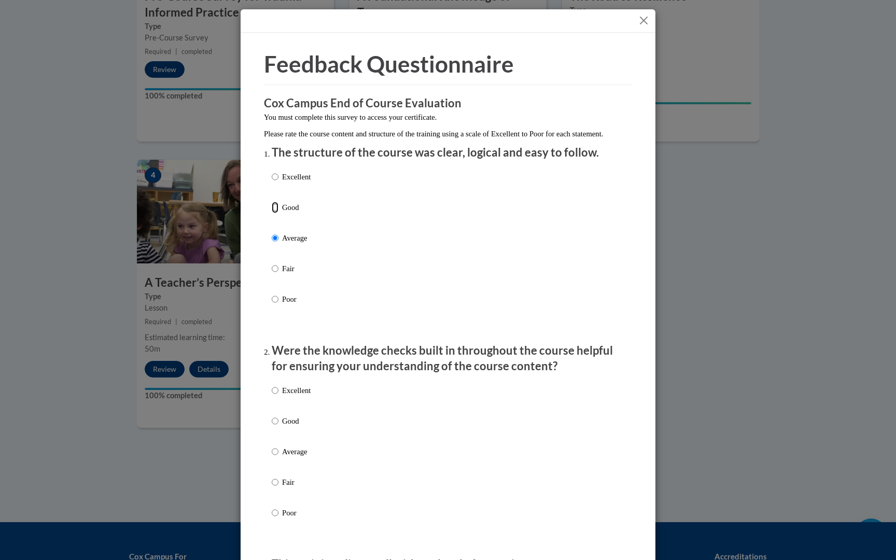
radio input "true"
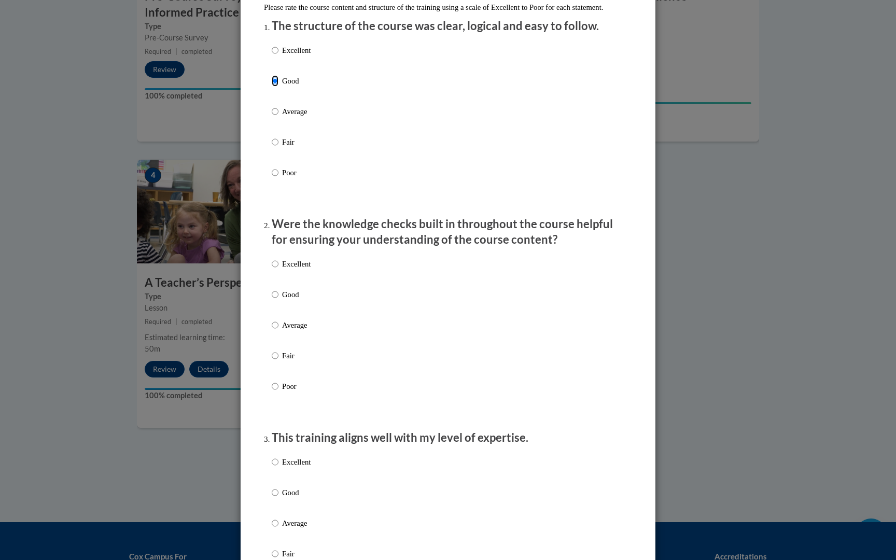
scroll to position [161, 0]
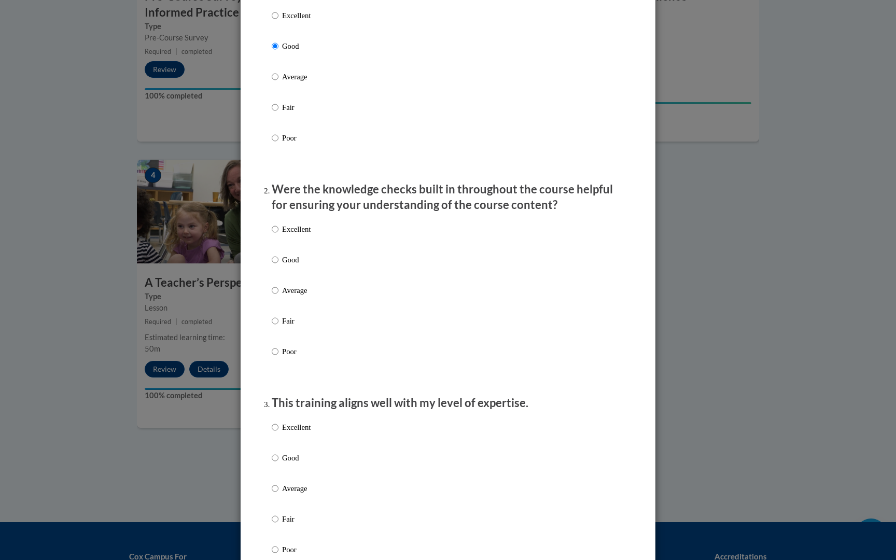
click at [293, 265] on p "Good" at bounding box center [296, 259] width 29 height 11
click at [278, 265] on input "Good" at bounding box center [275, 259] width 7 height 11
radio input "true"
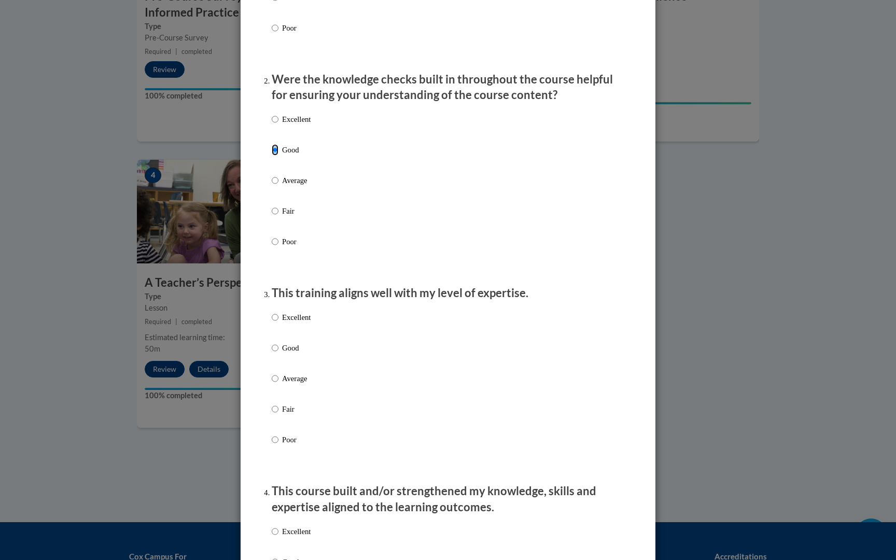
scroll to position [283, 0]
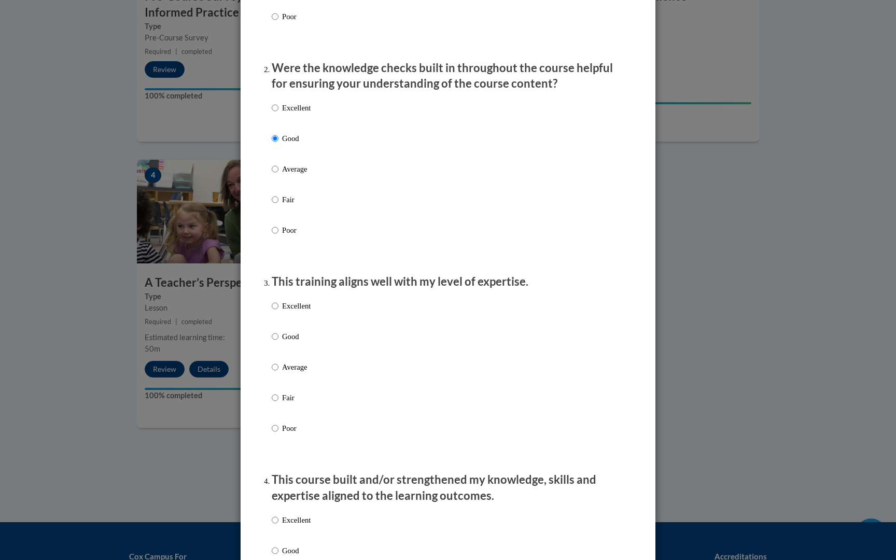
click at [304, 384] on label "Average" at bounding box center [291, 375] width 39 height 28
click at [278, 373] on input "Average" at bounding box center [275, 366] width 7 height 11
radio input "true"
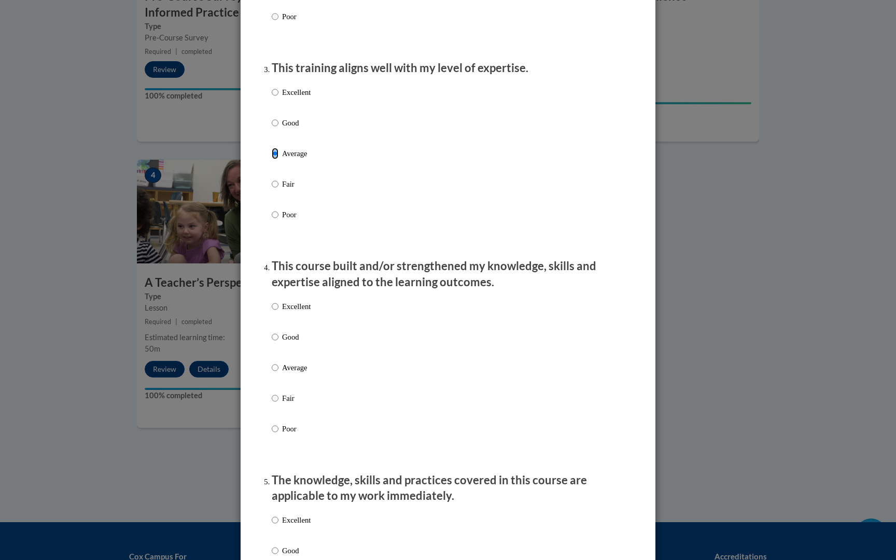
scroll to position [507, 0]
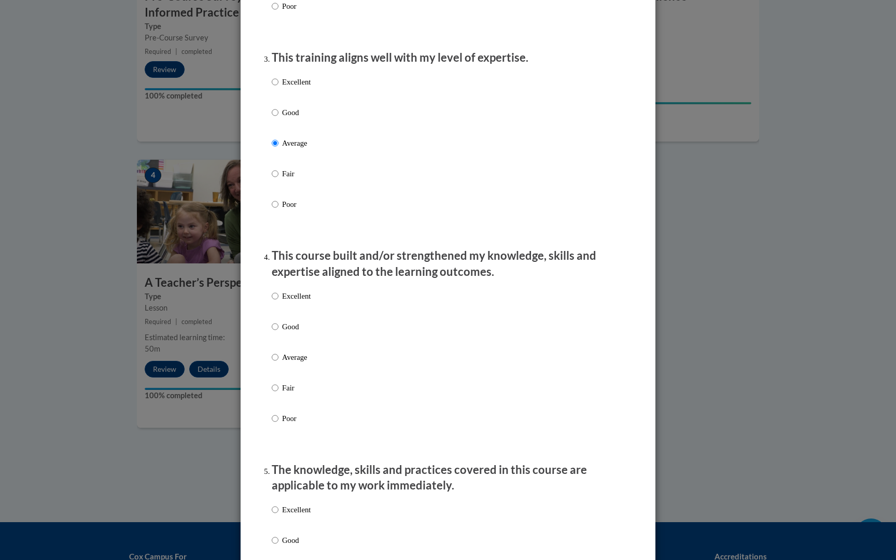
click at [290, 332] on p "Good" at bounding box center [296, 326] width 29 height 11
click at [278, 332] on input "Good" at bounding box center [275, 326] width 7 height 11
radio input "true"
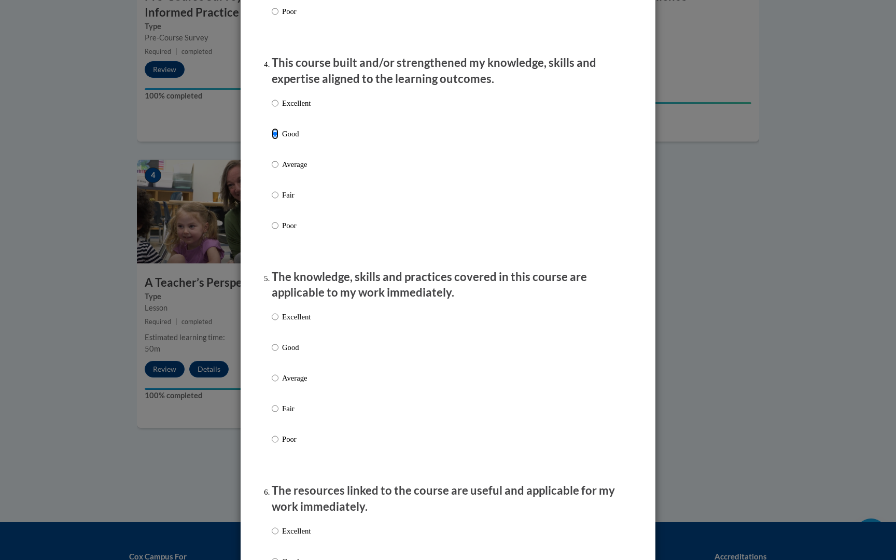
scroll to position [700, 0]
click at [303, 383] on p "Average" at bounding box center [296, 377] width 29 height 11
click at [278, 383] on input "Average" at bounding box center [275, 377] width 7 height 11
radio input "true"
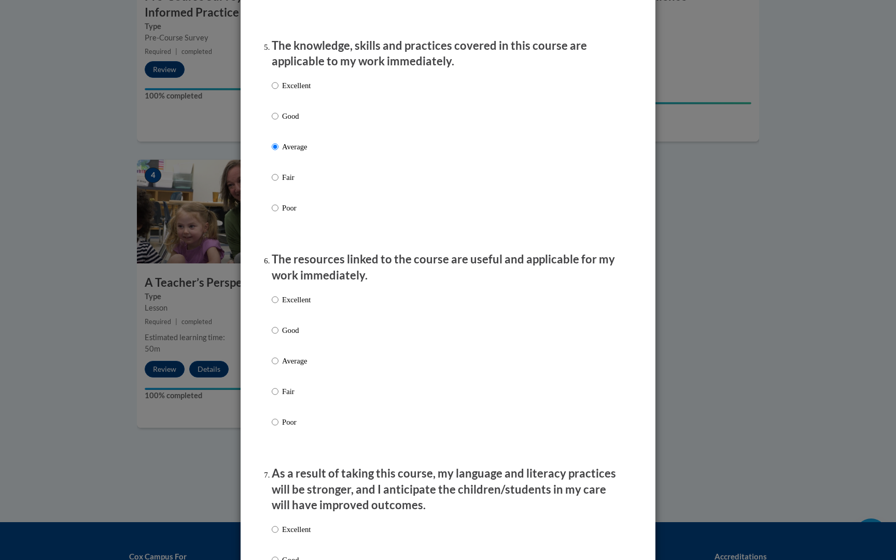
click at [302, 367] on p "Average" at bounding box center [296, 360] width 29 height 11
click at [278, 367] on input "Average" at bounding box center [275, 360] width 7 height 11
radio input "true"
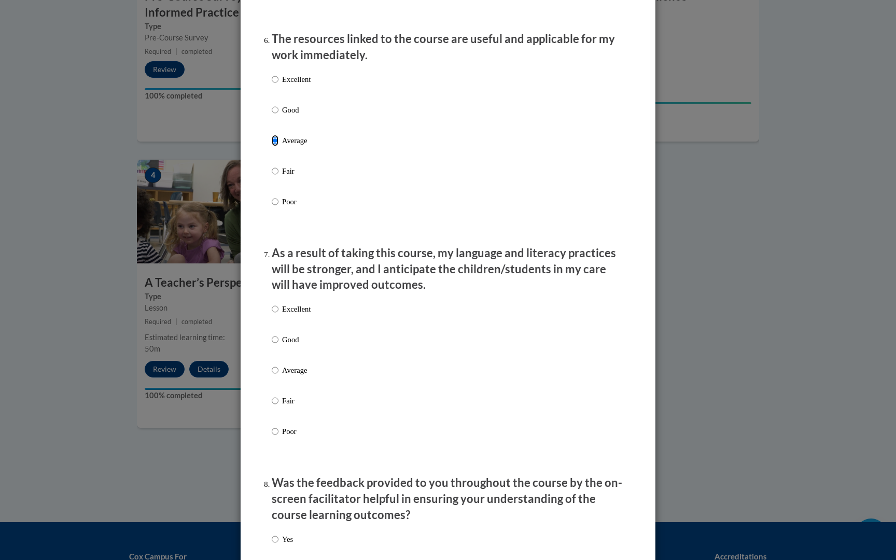
scroll to position [1207, 0]
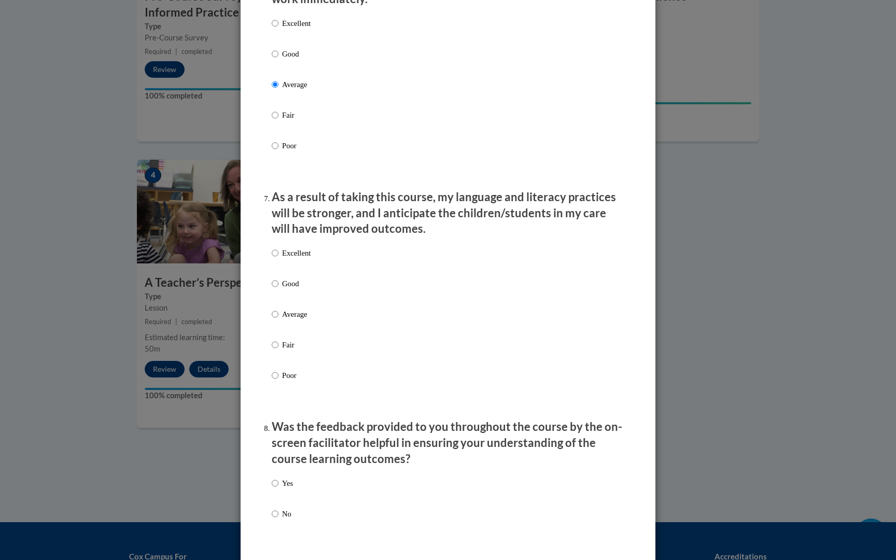
click at [294, 320] on p "Average" at bounding box center [296, 314] width 29 height 11
click at [278, 320] on input "Average" at bounding box center [275, 314] width 7 height 11
radio input "true"
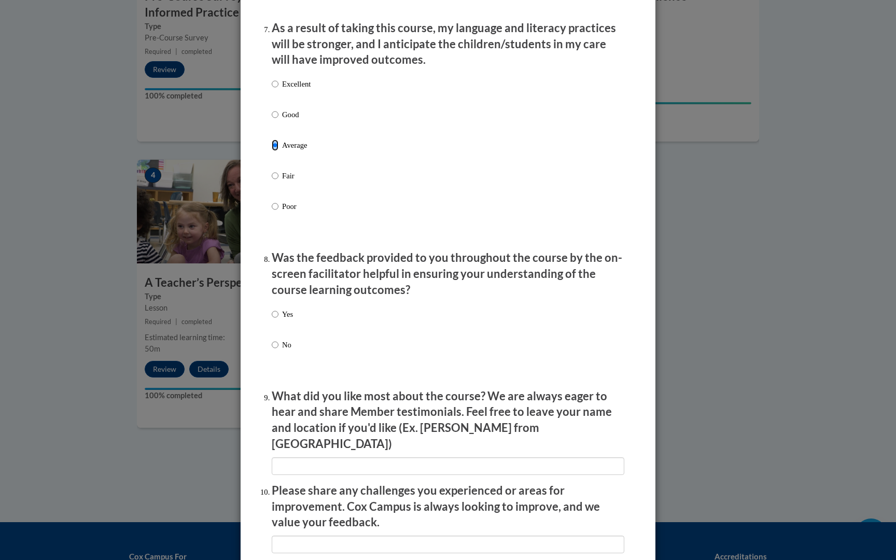
scroll to position [1379, 0]
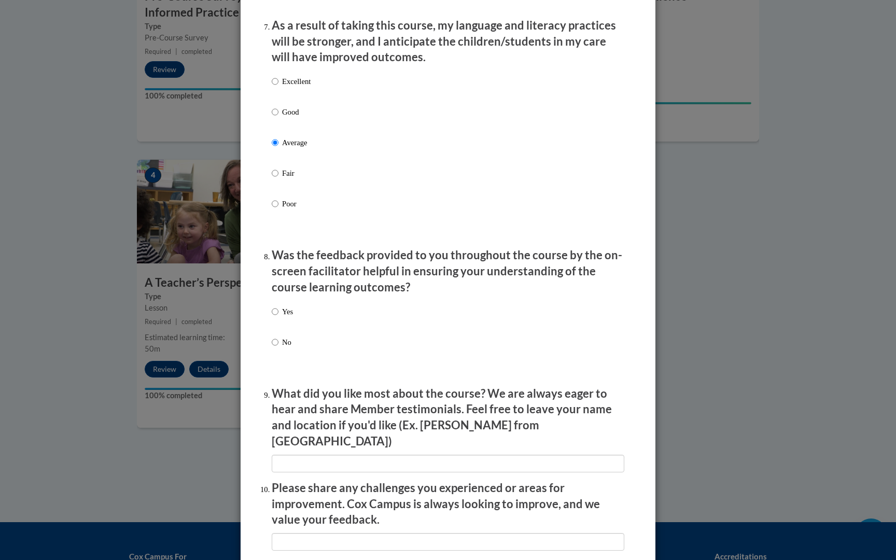
click at [280, 322] on label "Yes" at bounding box center [282, 320] width 21 height 28
click at [278, 317] on input "Yes" at bounding box center [275, 311] width 7 height 11
radio input "true"
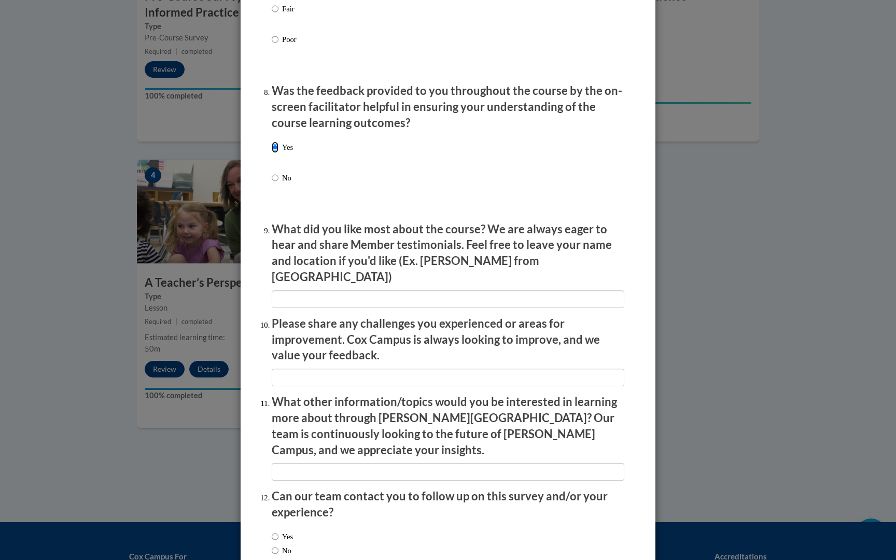
scroll to position [1583, 0]
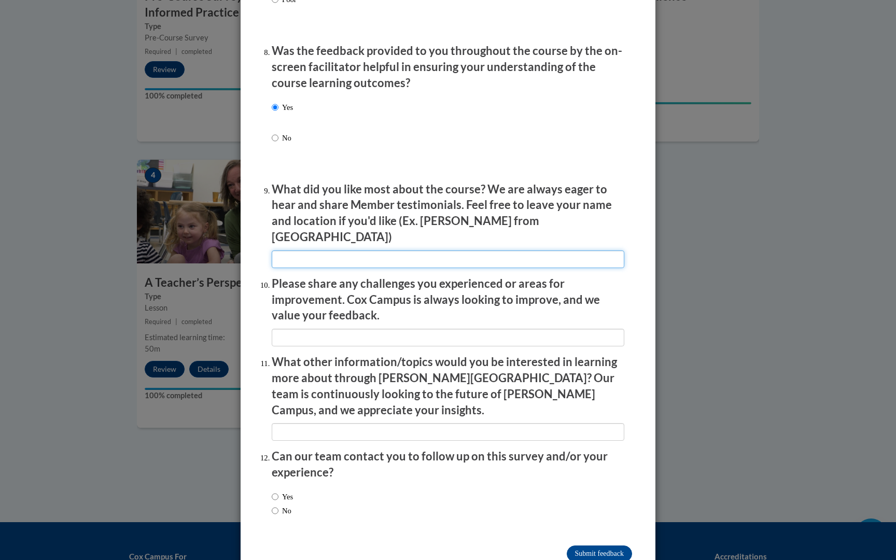
click at [363, 259] on input "textbox" at bounding box center [448, 259] width 353 height 18
type input "n/a"
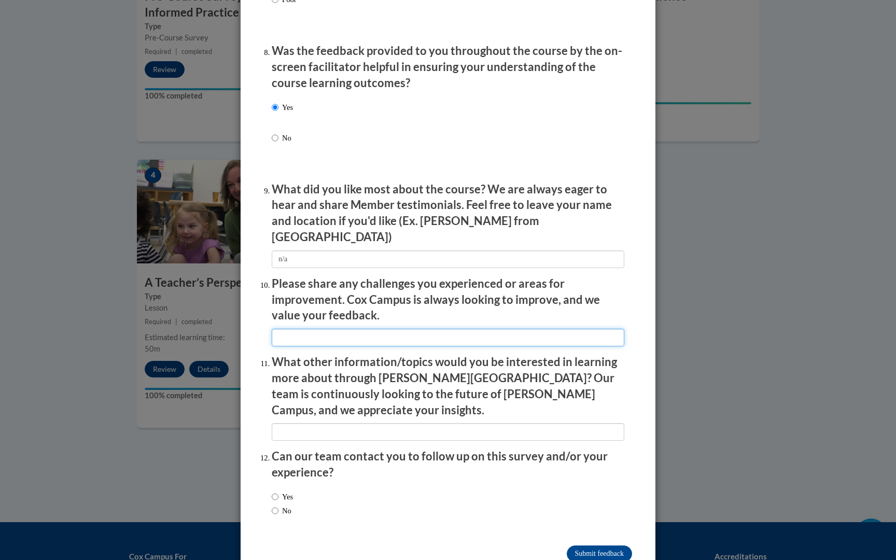
click at [354, 329] on input "textbox" at bounding box center [448, 338] width 353 height 18
type input "n/a"
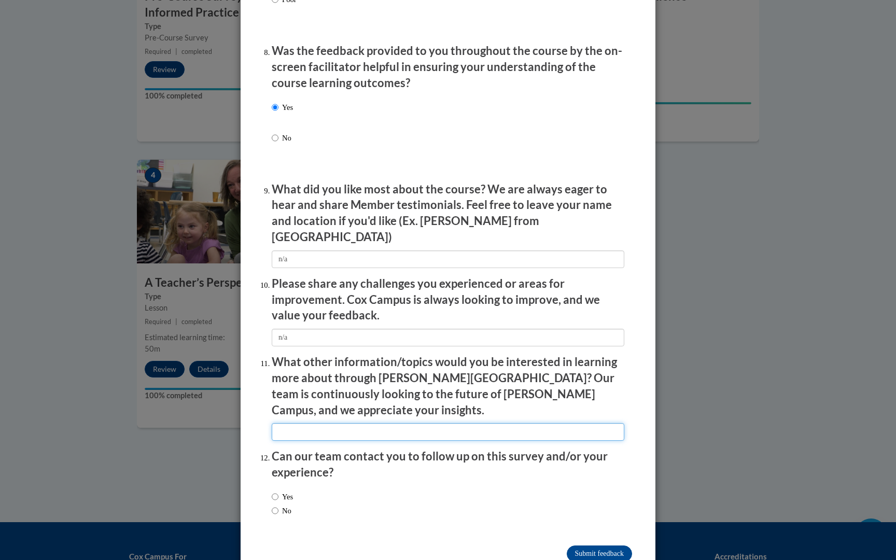
click at [307, 423] on input "textbox" at bounding box center [448, 432] width 353 height 18
type input "n/a"
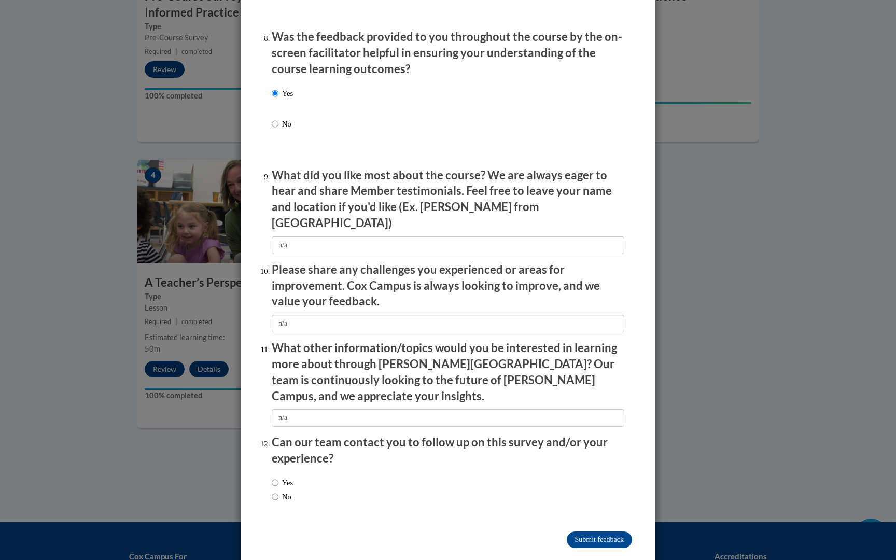
click at [280, 491] on label "No" at bounding box center [282, 496] width 20 height 11
click at [278, 491] on input "No" at bounding box center [275, 496] width 7 height 11
radio input "true"
click at [549, 514] on input "Submit feedback" at bounding box center [599, 539] width 65 height 17
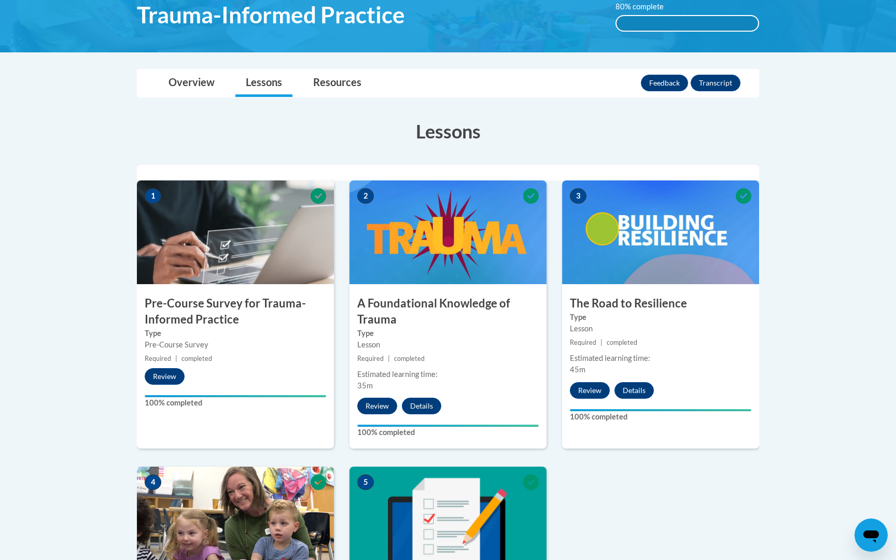
scroll to position [99, 0]
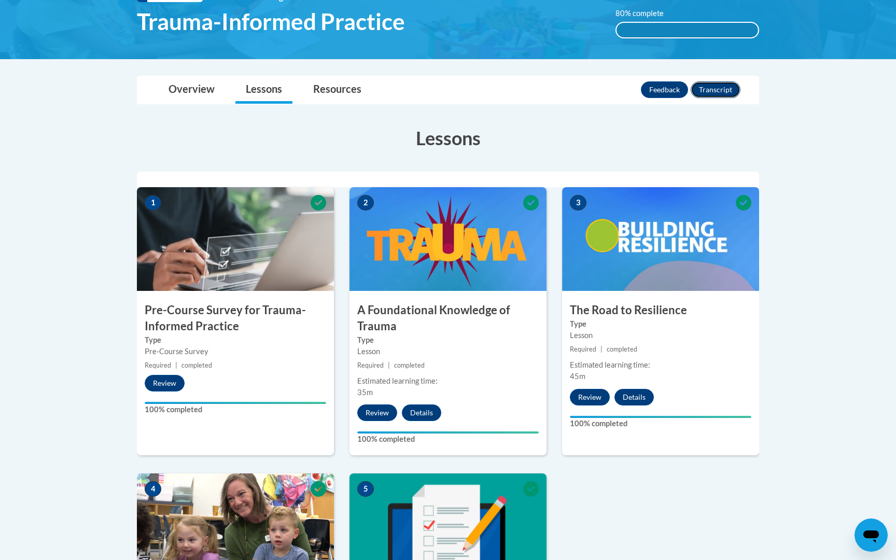
click at [549, 92] on button "Transcript" at bounding box center [716, 89] width 50 height 17
